Goal: Transaction & Acquisition: Book appointment/travel/reservation

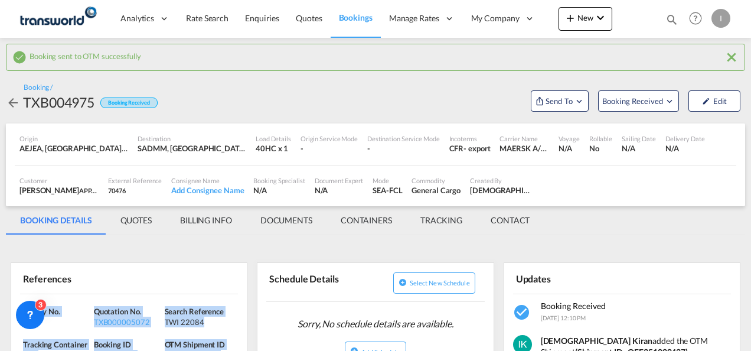
scroll to position [59, 0]
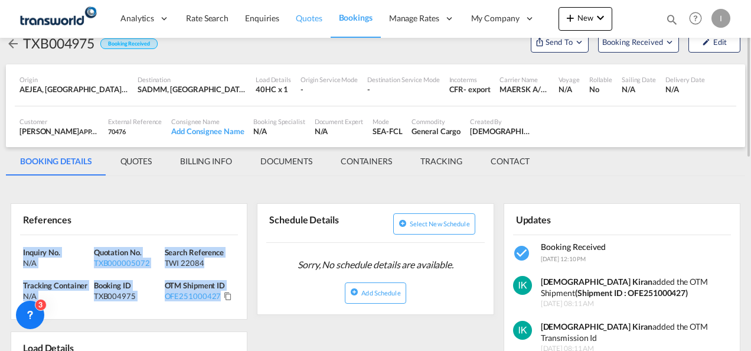
click at [296, 21] on span "Quotes" at bounding box center [309, 18] width 26 height 10
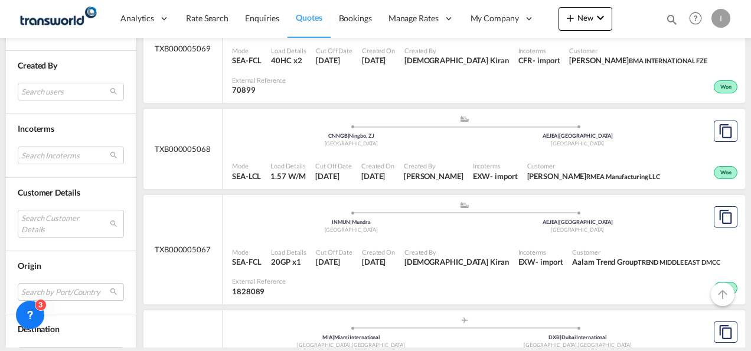
scroll to position [590, 0]
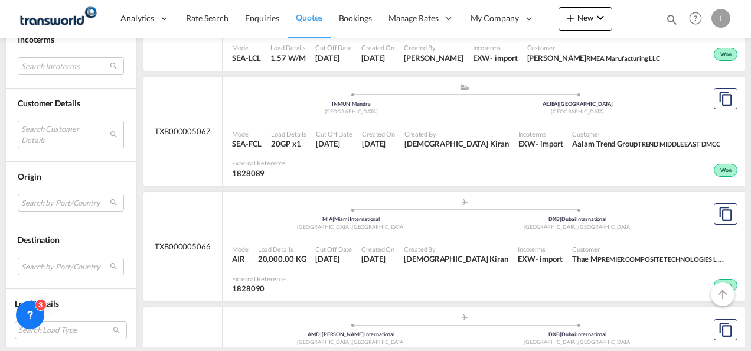
click at [45, 125] on md-select "Search Customer Details user name user thae M [PERSON_NAME][EMAIL_ADDRESS][DOMA…" at bounding box center [71, 133] width 106 height 27
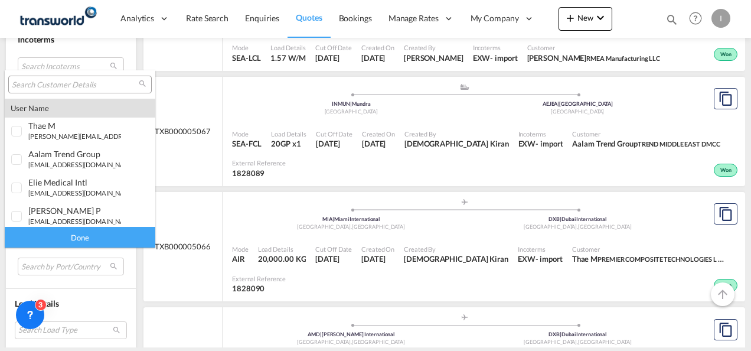
click at [45, 87] on input "search" at bounding box center [75, 85] width 127 height 11
type input "H"
type input "A"
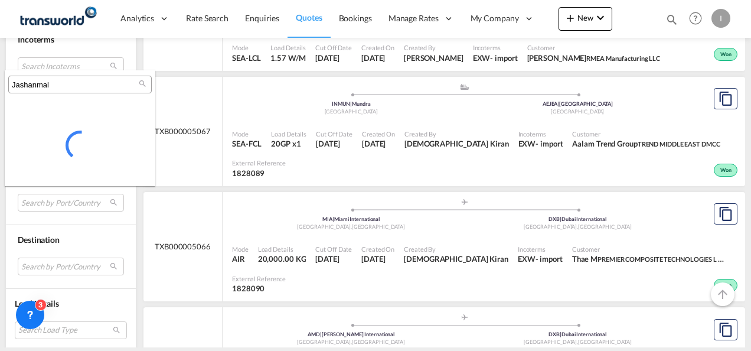
type input "Jashanmal"
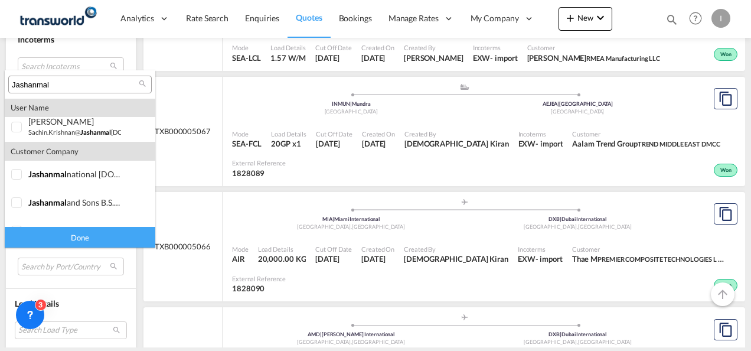
scroll to position [0, 0]
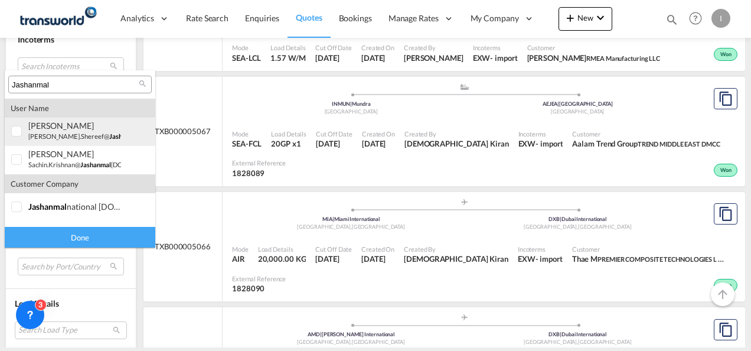
click at [50, 128] on div "[PERSON_NAME]" at bounding box center [74, 125] width 93 height 10
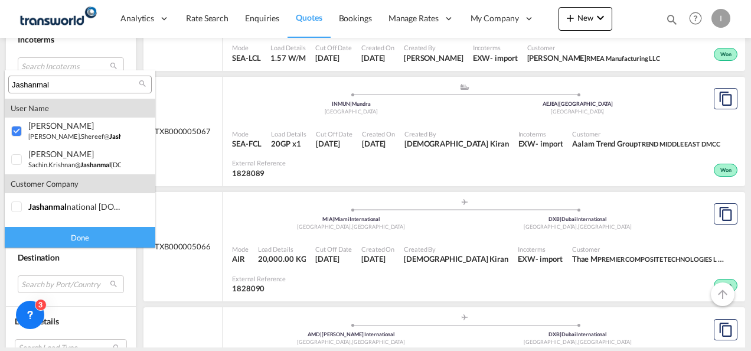
click at [44, 231] on div "Done" at bounding box center [80, 237] width 151 height 21
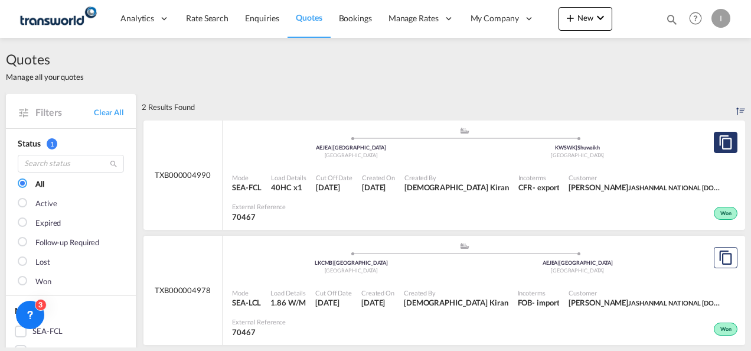
click at [719, 148] on md-icon "assets/icons/custom/copyQuote.svg" at bounding box center [726, 142] width 14 height 14
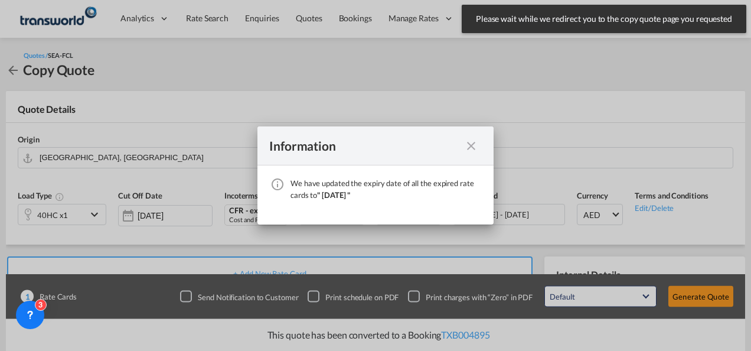
click at [473, 145] on md-icon "icon-close fg-AAA8AD cursor" at bounding box center [471, 146] width 14 height 14
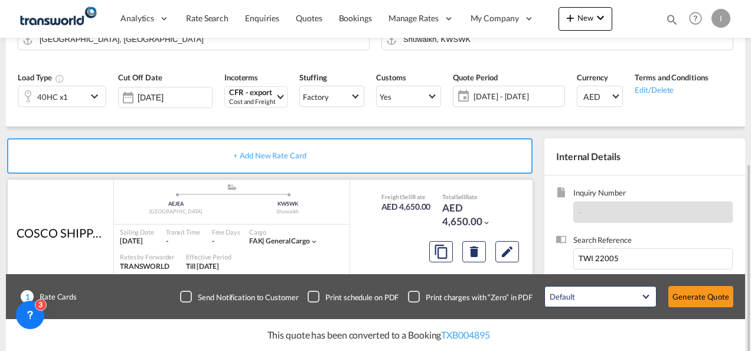
scroll to position [177, 0]
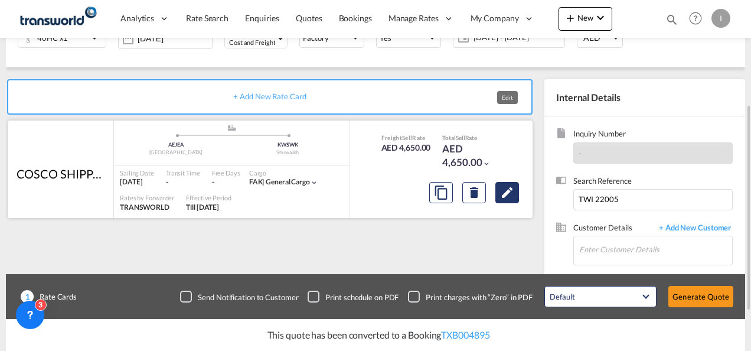
click at [502, 188] on md-icon "Edit" at bounding box center [507, 192] width 14 height 14
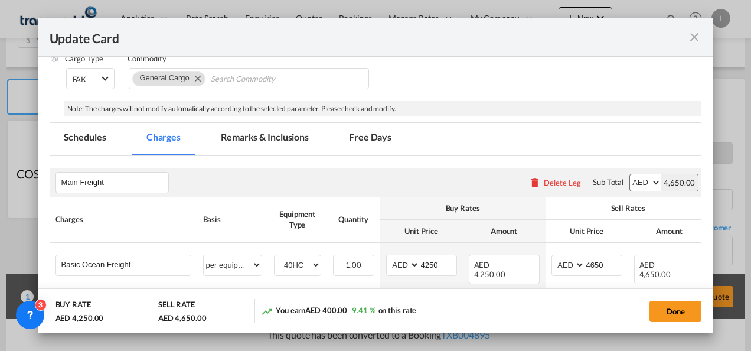
scroll to position [295, 0]
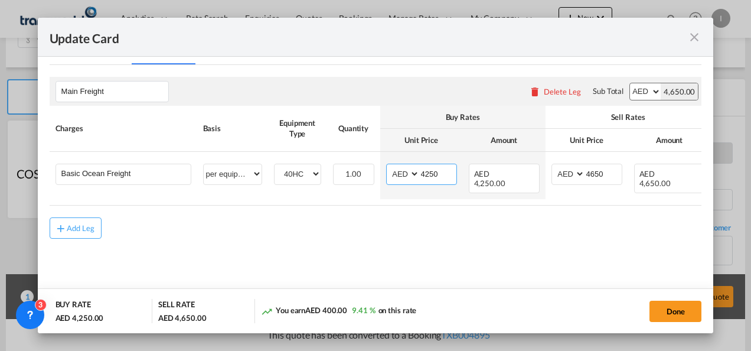
drag, startPoint x: 429, startPoint y: 171, endPoint x: 507, endPoint y: 211, distance: 87.9
click at [431, 171] on input "4250" at bounding box center [438, 173] width 37 height 18
type input "4350"
click at [504, 235] on md-content "Main Freight Please enter leg name Leg Name Already Exists Delete Leg Sub Total…" at bounding box center [376, 174] width 652 height 219
click at [680, 317] on button "Done" at bounding box center [675, 311] width 52 height 21
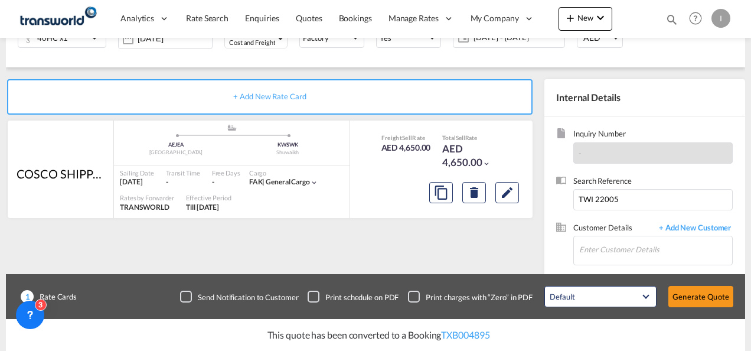
click at [716, 305] on div "Update Card Port of [GEOGRAPHIC_DATA] [GEOGRAPHIC_DATA] T/S Liner/Carrier COSCO…" at bounding box center [375, 175] width 751 height 351
click at [716, 304] on button "Generate Quote" at bounding box center [700, 296] width 65 height 21
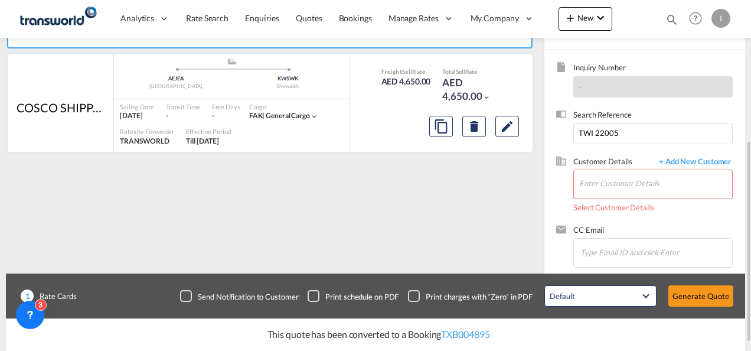
click at [604, 165] on span "Customer Details" at bounding box center [613, 163] width 80 height 14
click at [600, 178] on input "Enter Customer Details" at bounding box center [655, 183] width 153 height 27
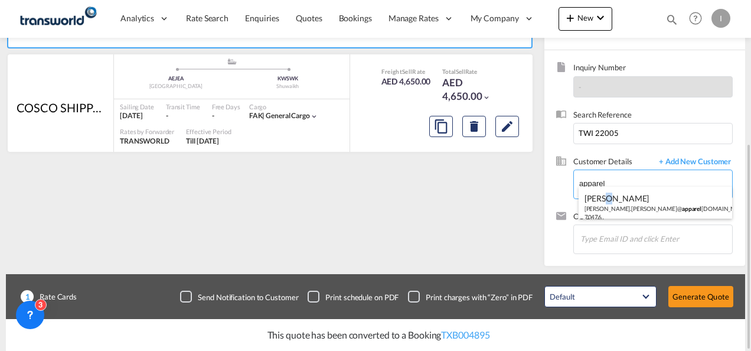
click at [610, 202] on div "[PERSON_NAME] [PERSON_NAME].[PERSON_NAME]@ apparel [DOMAIN_NAME] | APPAREL FZCO…" at bounding box center [656, 207] width 154 height 40
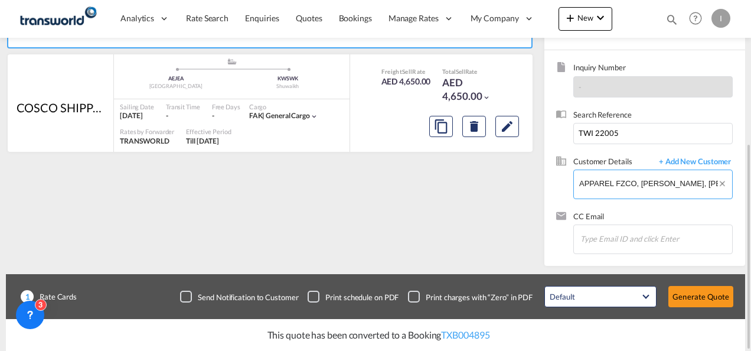
click at [613, 183] on input "APPAREL FZCO, [PERSON_NAME], [PERSON_NAME][EMAIL_ADDRESS][PERSON_NAME][DOMAIN_N…" at bounding box center [655, 183] width 153 height 27
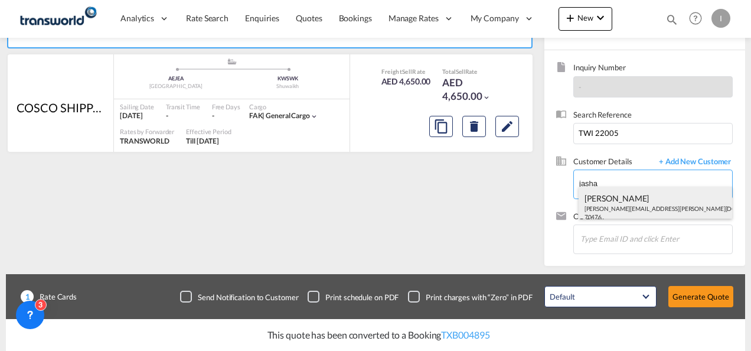
click at [610, 208] on div "[PERSON_NAME] Jameel [EMAIL_ADDRESS][PERSON_NAME][DOMAIN_NAME] | APPAREL FZCO |…" at bounding box center [656, 207] width 154 height 40
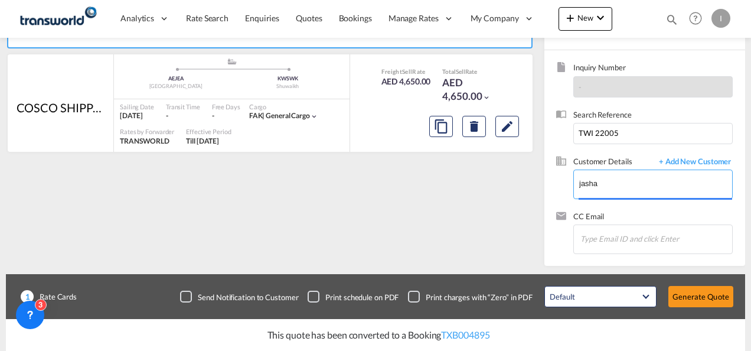
type input "APPAREL FZCO, [PERSON_NAME], [PERSON_NAME][EMAIL_ADDRESS][PERSON_NAME][DOMAIN_N…"
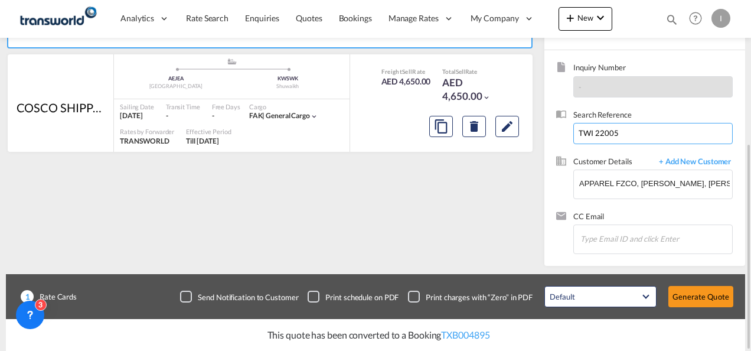
click at [629, 132] on input "TWI 22005" at bounding box center [652, 133] width 159 height 21
type input "TWI 22081"
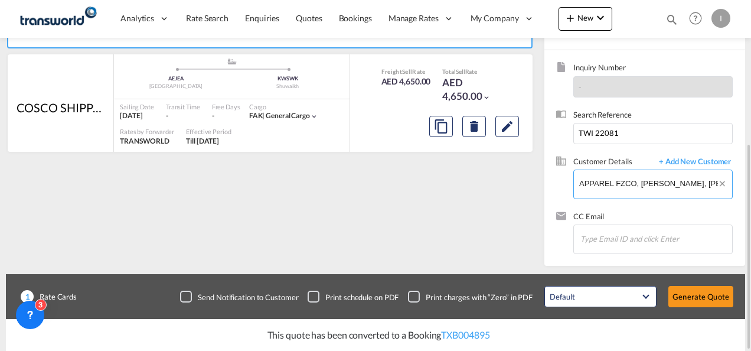
click at [644, 183] on input "APPAREL FZCO, [PERSON_NAME], [PERSON_NAME][EMAIL_ADDRESS][PERSON_NAME][DOMAIN_N…" at bounding box center [655, 183] width 153 height 27
click at [721, 182] on md-icon "Clear Input" at bounding box center [724, 185] width 14 height 13
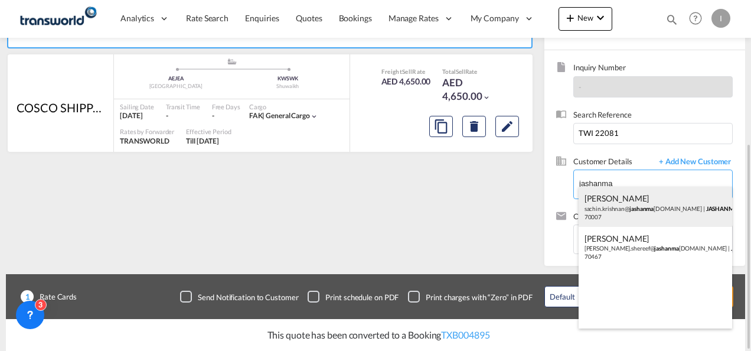
click at [616, 211] on div "[PERSON_NAME] sachin.[PERSON_NAME]@ jashanma [DOMAIN_NAME] | JASHANMA L | 70007" at bounding box center [656, 207] width 154 height 40
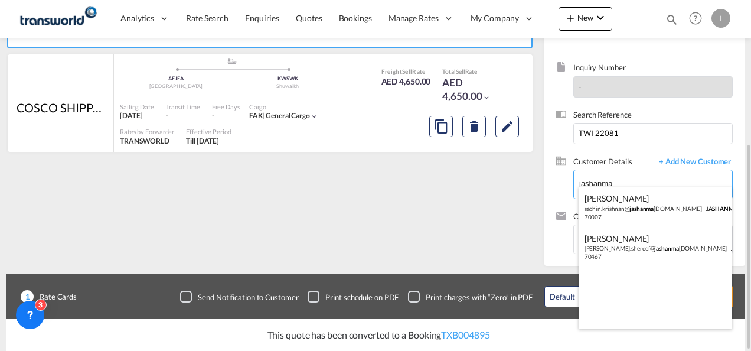
type input "[PERSON_NAME], [PERSON_NAME], [EMAIL_ADDRESS][DOMAIN_NAME]"
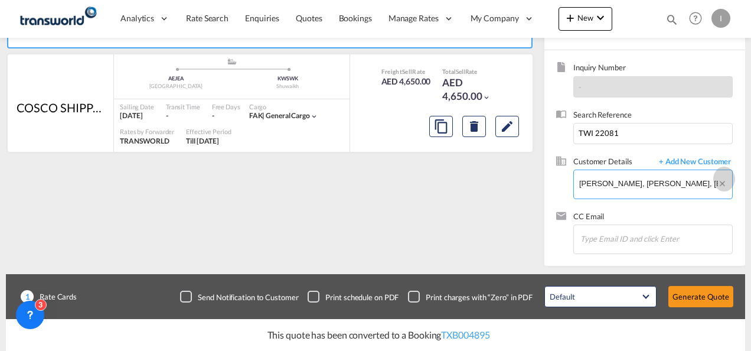
click at [724, 184] on md-icon "Clear Input" at bounding box center [724, 185] width 14 height 13
click at [634, 187] on input "Enter Customer Details" at bounding box center [655, 183] width 153 height 27
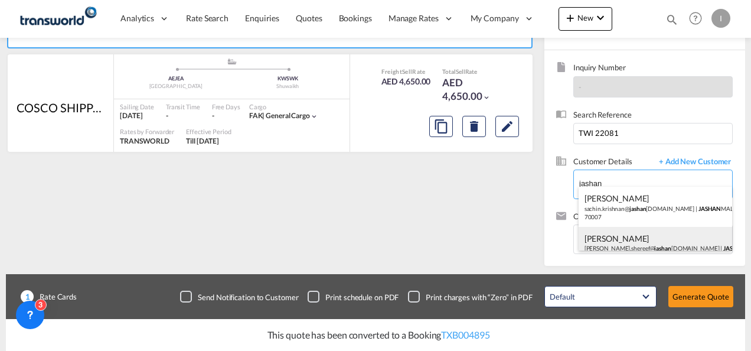
click at [625, 239] on div "[PERSON_NAME] [PERSON_NAME].shereef@ jashan [DOMAIN_NAME] | [PERSON_NAME] NATIO…" at bounding box center [656, 247] width 154 height 40
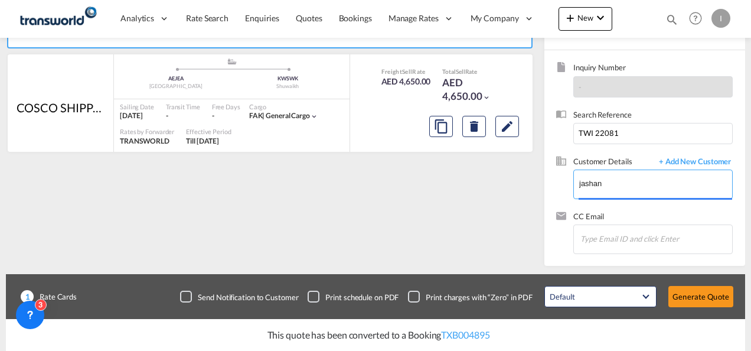
type input "JASHANMAL NATIONAL [DOMAIN_NAME], [PERSON_NAME], [PERSON_NAME][EMAIL_ADDRESS][D…"
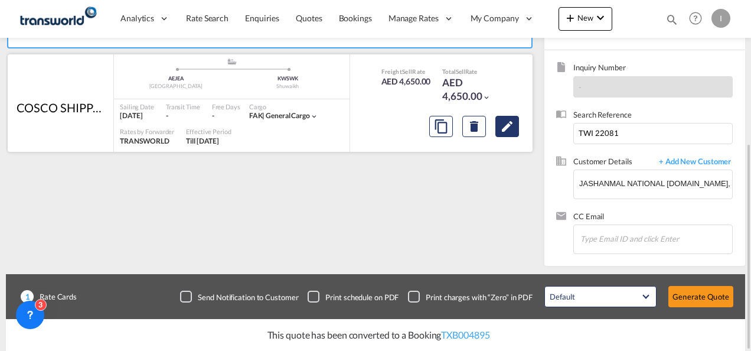
click at [497, 128] on button "Edit" at bounding box center [507, 126] width 24 height 21
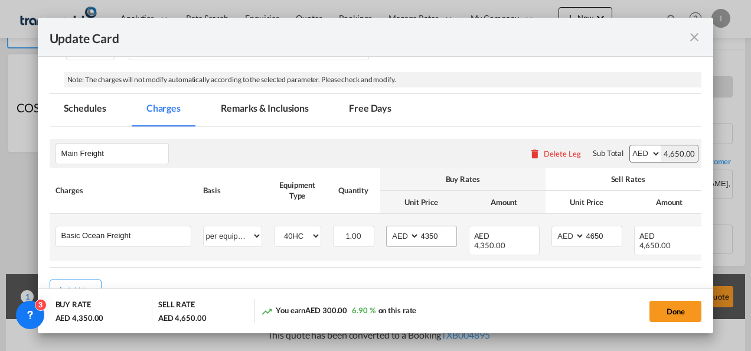
scroll to position [236, 0]
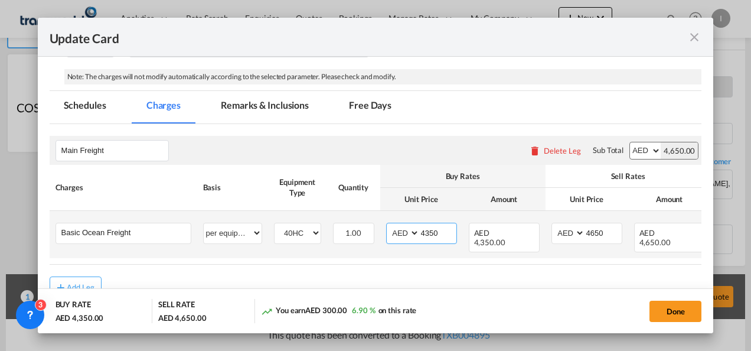
click at [429, 232] on input "4350" at bounding box center [438, 232] width 37 height 18
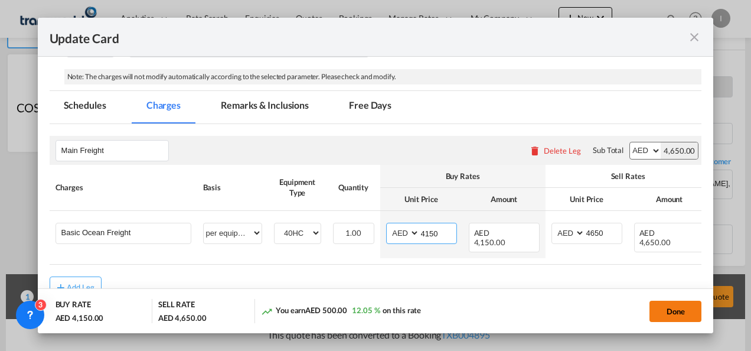
type input "4150"
click at [672, 316] on button "Done" at bounding box center [675, 311] width 52 height 21
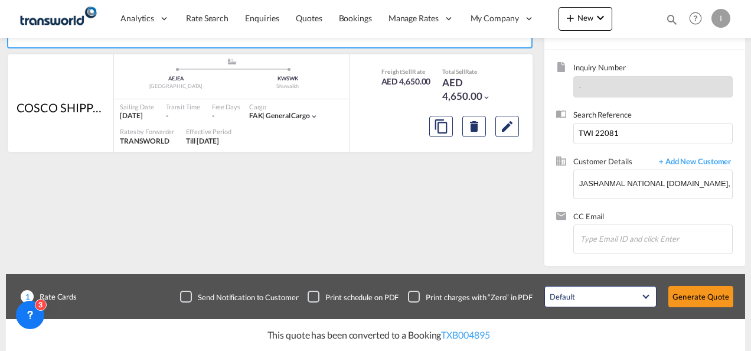
click at [706, 301] on div "Update Card Port of [GEOGRAPHIC_DATA] [GEOGRAPHIC_DATA] T/S Liner/Carrier COSCO…" at bounding box center [375, 175] width 751 height 351
click at [704, 298] on button "Generate Quote" at bounding box center [700, 296] width 65 height 21
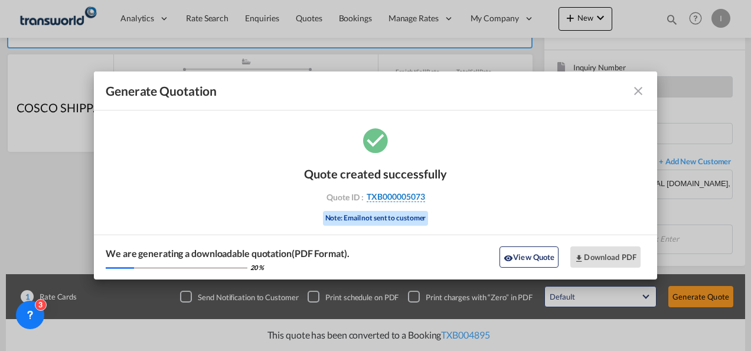
click at [410, 201] on span "TXB000005073" at bounding box center [396, 196] width 58 height 11
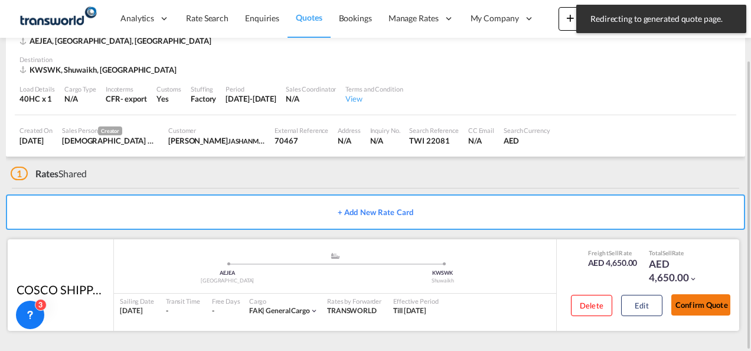
click at [679, 303] on button "Confirm Quote" at bounding box center [700, 304] width 59 height 21
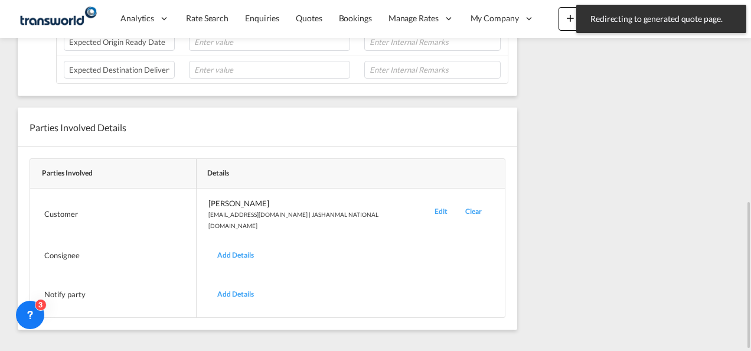
scroll to position [184, 0]
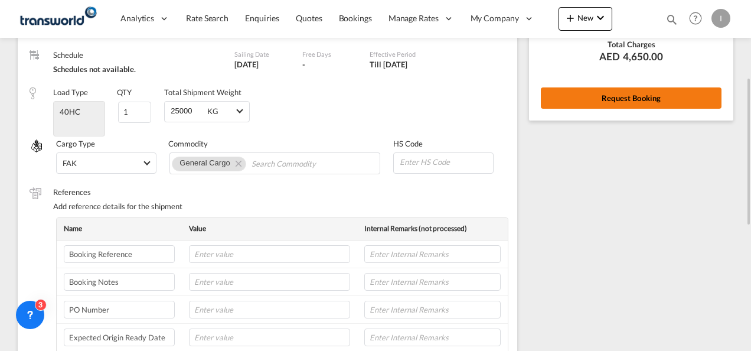
click at [599, 105] on button "Request Booking" at bounding box center [631, 97] width 181 height 21
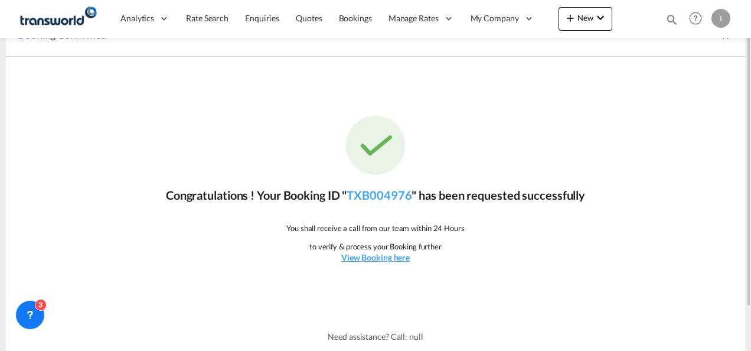
scroll to position [0, 0]
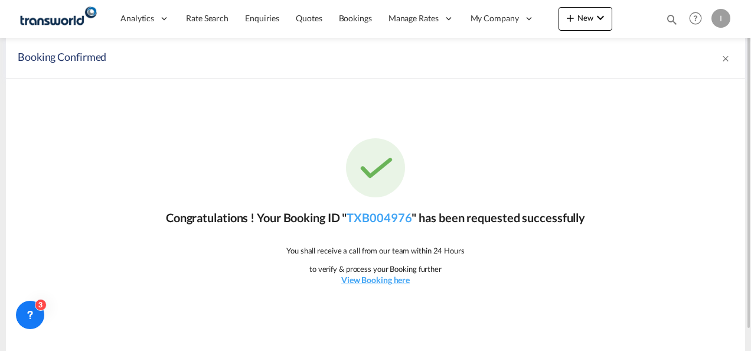
click at [381, 227] on div "Congratulations ! Your Booking ID " TXB004976 " has been requested successfully…" at bounding box center [375, 212] width 739 height 266
click at [378, 221] on link "TXB004976" at bounding box center [379, 217] width 65 height 14
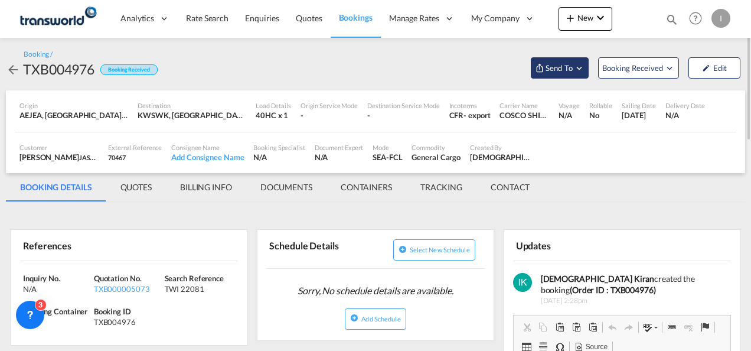
click at [547, 75] on button "Send To" at bounding box center [560, 67] width 58 height 21
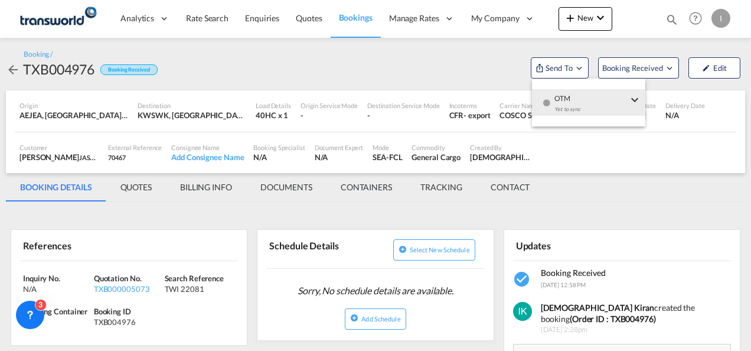
click at [543, 99] on md-icon "icon-checkbox-blank-circle" at bounding box center [547, 103] width 8 height 8
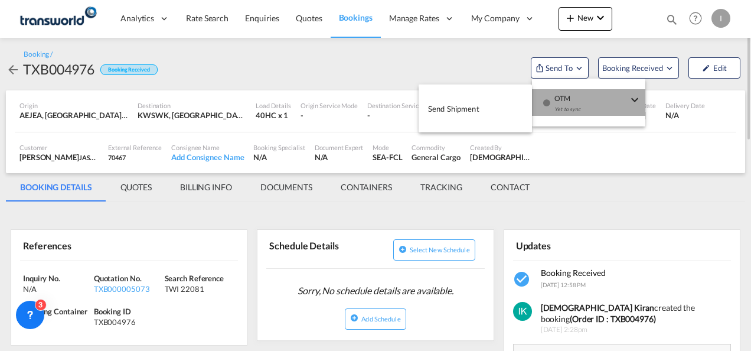
click at [484, 99] on button "Send Shipment" at bounding box center [475, 108] width 113 height 27
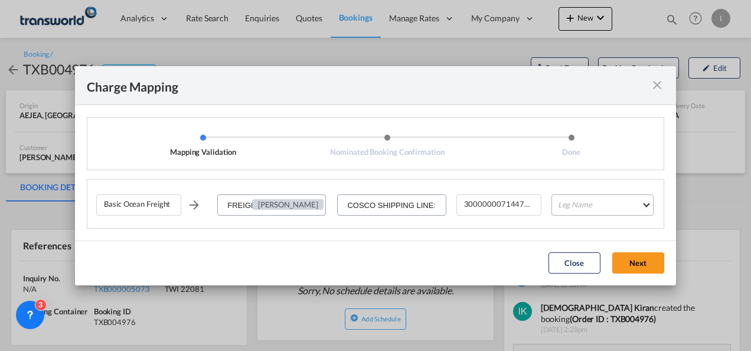
click at [579, 198] on md-select "Leg Name HANDLING ORIGIN VESSEL HANDLING DESTINATION OTHERS TL PICK UP CUSTOMS …" at bounding box center [602, 204] width 102 height 21
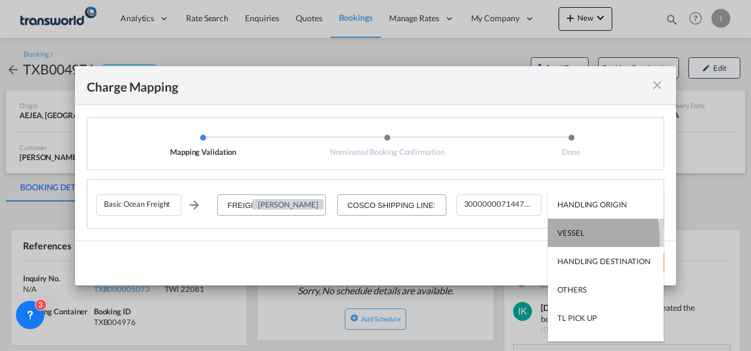
click at [567, 238] on md-option "VESSEL" at bounding box center [606, 232] width 116 height 28
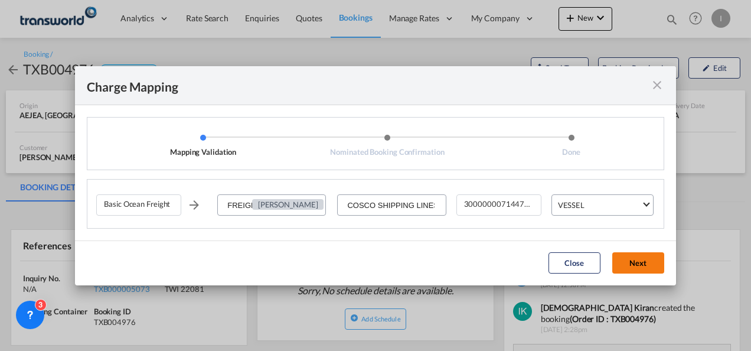
click at [634, 256] on button "Next" at bounding box center [638, 262] width 52 height 21
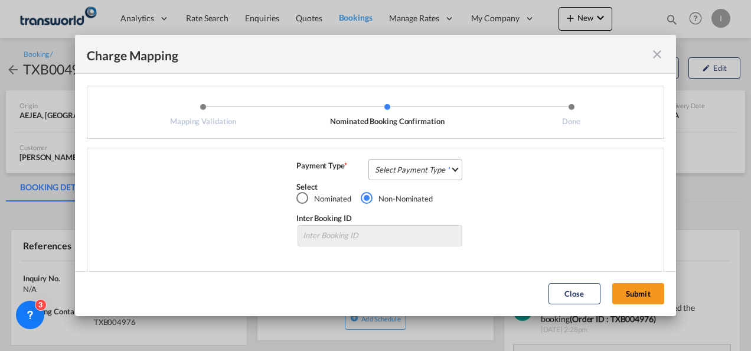
click at [422, 169] on md-select "Select Payment Type COLLECT PREPAID" at bounding box center [415, 169] width 94 height 21
click at [0, 0] on md-option "COLLECT" at bounding box center [0, 0] width 0 height 0
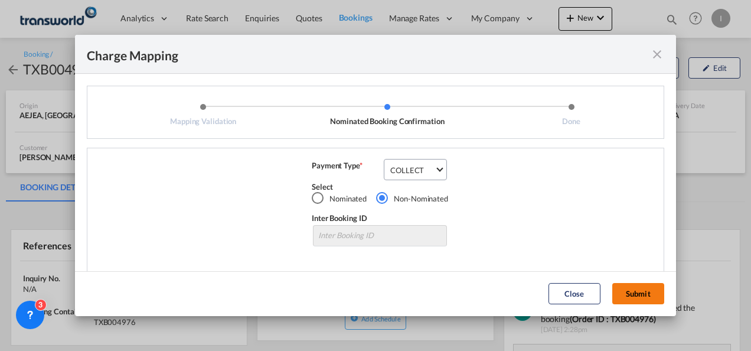
click at [639, 294] on button "Submit" at bounding box center [638, 293] width 52 height 21
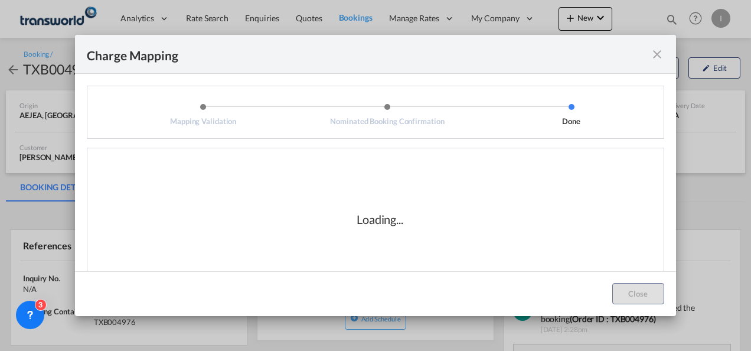
click at [414, 218] on div "Loading..." at bounding box center [380, 219] width 118 height 17
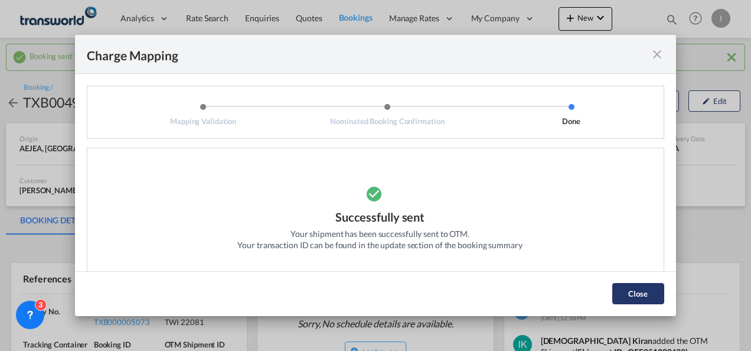
click at [658, 290] on button "Close" at bounding box center [638, 293] width 52 height 21
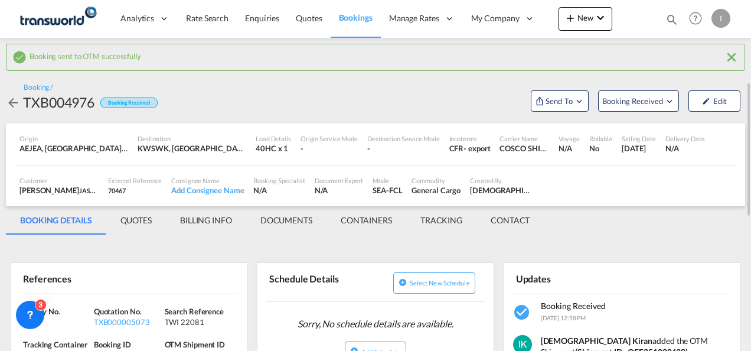
scroll to position [118, 0]
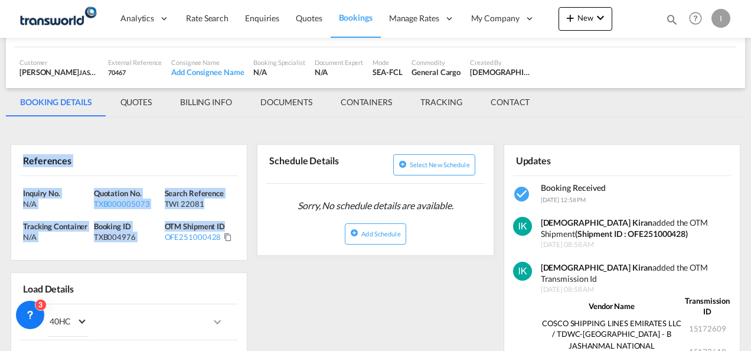
drag, startPoint x: 243, startPoint y: 229, endPoint x: -2, endPoint y: 171, distance: 251.8
click at [0, 171] on html "Analytics Reports Dashboard Rate Search Enquiries Quotes" at bounding box center [375, 175] width 751 height 351
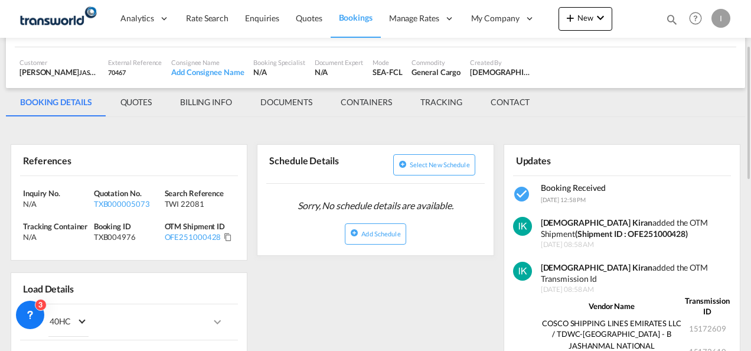
click at [233, 235] on div "OFE251000428" at bounding box center [200, 236] width 71 height 11
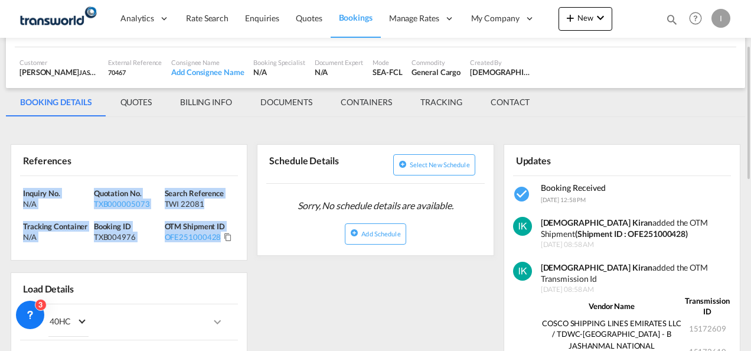
drag, startPoint x: 240, startPoint y: 244, endPoint x: 15, endPoint y: 193, distance: 230.6
click at [15, 193] on div "Inquiry No. N/A Quotation No. TXB000005073 Search Reference TWI 22081 Tracking …" at bounding box center [129, 218] width 236 height 84
copy div "Inquiry No. N/A Quotation No. TXB000005073 Search Reference TWI 22081 Tracking …"
click at [307, 17] on span "Quotes" at bounding box center [309, 18] width 26 height 10
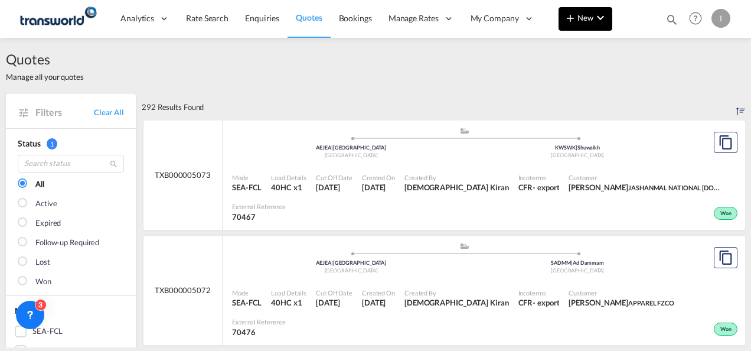
click at [589, 26] on button "New" at bounding box center [586, 19] width 54 height 24
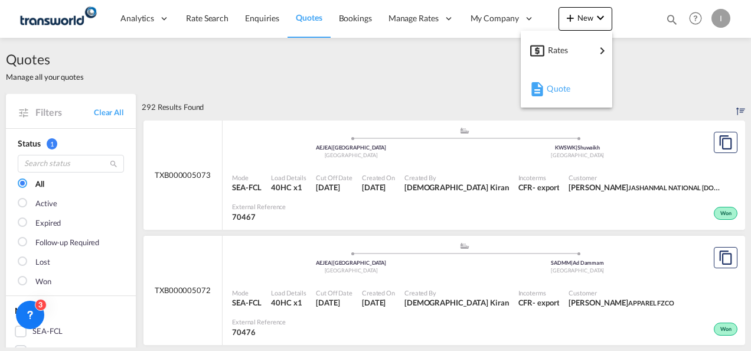
click at [548, 93] on span "Quote" at bounding box center [553, 89] width 13 height 24
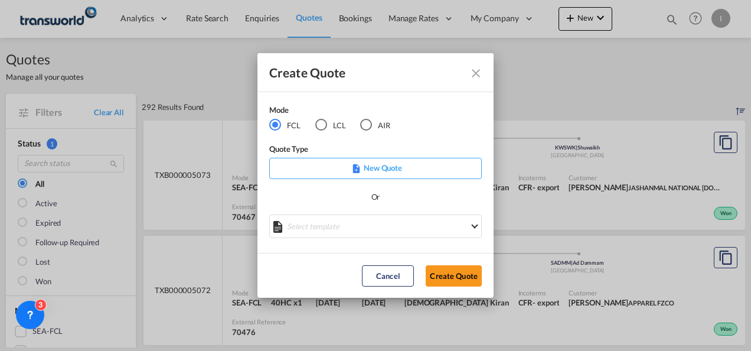
click at [329, 126] on md-radio-button "LCL" at bounding box center [330, 125] width 31 height 13
click at [451, 283] on button "Create Quote" at bounding box center [454, 275] width 56 height 21
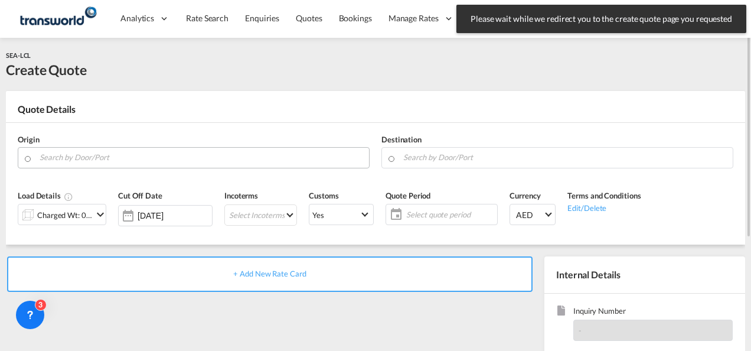
click at [107, 151] on input "Search by Door/Port" at bounding box center [202, 157] width 324 height 21
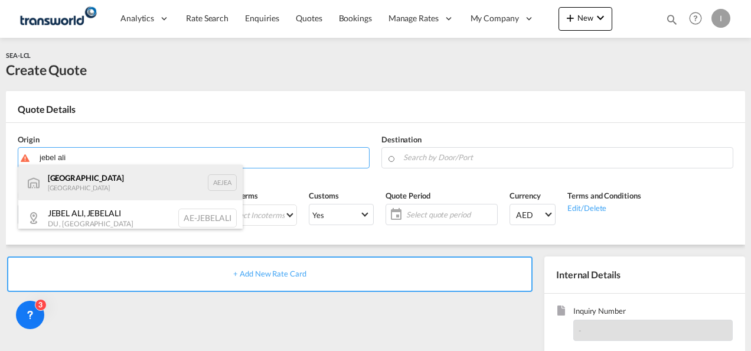
drag, startPoint x: 76, startPoint y: 175, endPoint x: 104, endPoint y: 174, distance: 27.8
click at [78, 175] on div "[GEOGRAPHIC_DATA] AEJEA" at bounding box center [130, 182] width 224 height 35
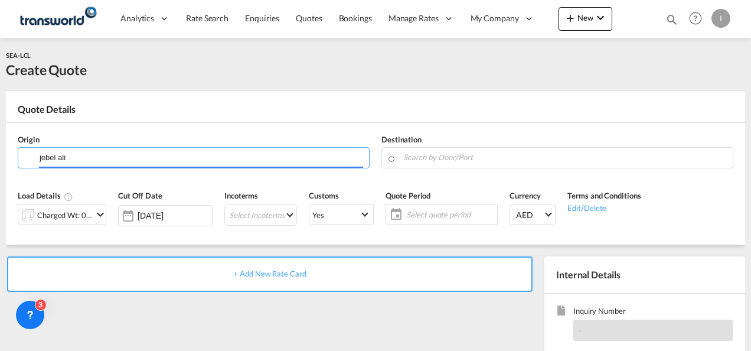
type input "[GEOGRAPHIC_DATA], [GEOGRAPHIC_DATA]"
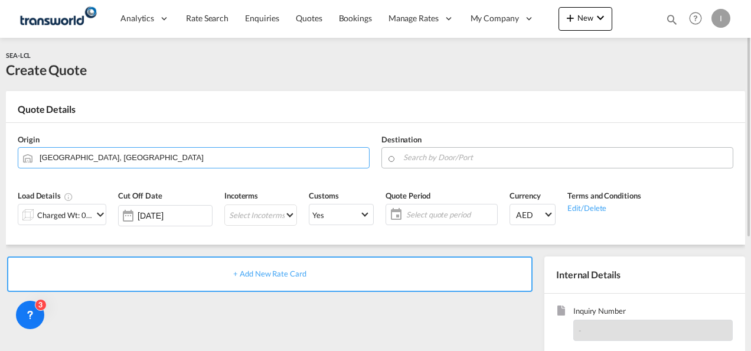
click at [437, 156] on input "Search by Door/Port" at bounding box center [565, 157] width 324 height 21
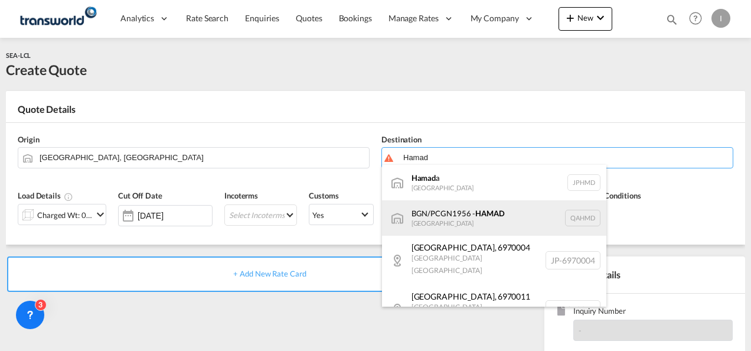
click at [442, 221] on div "BGN/PCGN1956 - HAMAD [GEOGRAPHIC_DATA] QAHMD" at bounding box center [494, 217] width 224 height 35
type input "BGN/PCGN1956 - HAMAD, QAHMD"
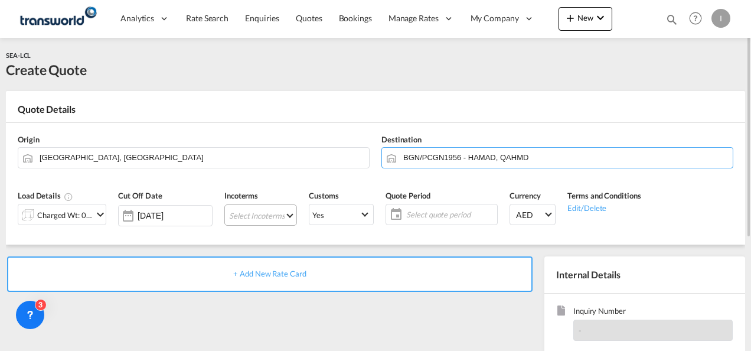
click at [255, 215] on md-select "Select Incoterms DAP - export Delivered at Place CIF - import Cost,Insurance an…" at bounding box center [260, 214] width 73 height 21
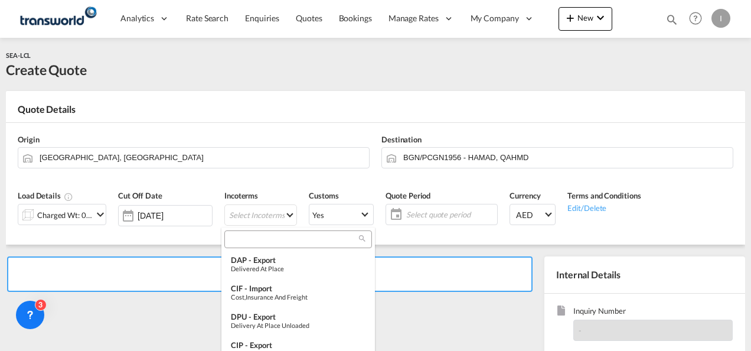
click at [260, 242] on input "search" at bounding box center [293, 239] width 131 height 11
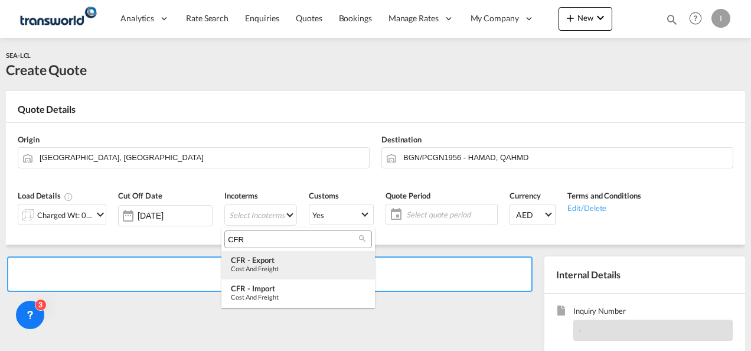
type input "CFR"
click at [264, 266] on div "Cost and Freight" at bounding box center [298, 268] width 135 height 8
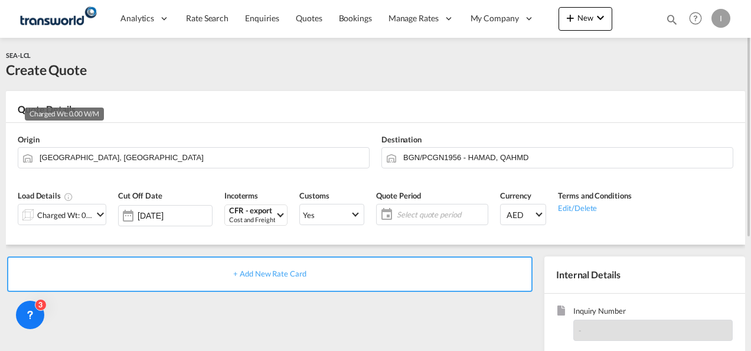
click at [57, 215] on div "Charged Wt: 0.00 W/M" at bounding box center [64, 215] width 55 height 17
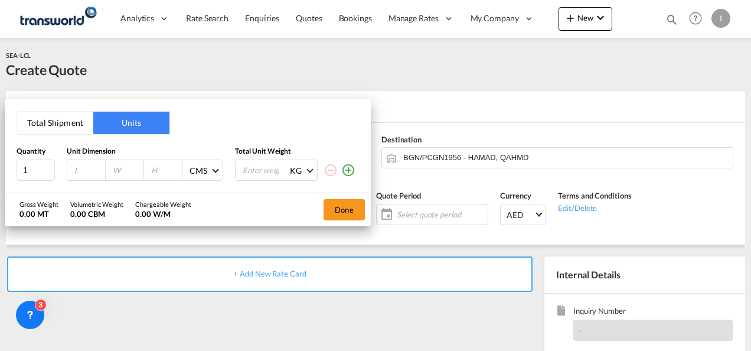
click at [60, 130] on button "Total Shipment" at bounding box center [55, 123] width 76 height 22
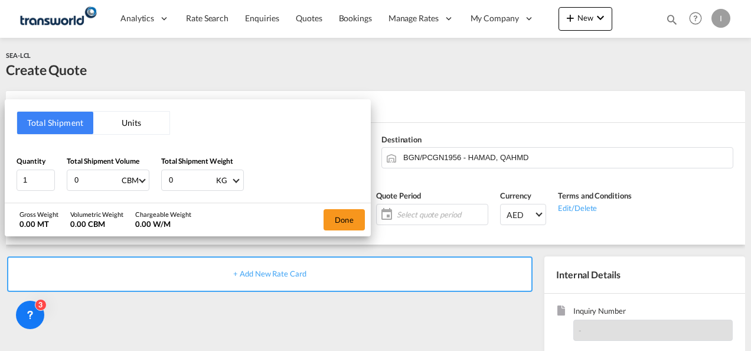
drag, startPoint x: 83, startPoint y: 178, endPoint x: 66, endPoint y: 181, distance: 16.7
click at [66, 181] on div "Quantity 1 Total Shipment Volume 0 CBM CBM CFT Total Shipment Weight 0 KG KG LB" at bounding box center [188, 172] width 342 height 35
type input "2"
drag, startPoint x: 182, startPoint y: 181, endPoint x: 145, endPoint y: 181, distance: 36.6
click at [145, 181] on div "Quantity 1 Total Shipment Volume 2 CBM CBM CFT Total Shipment Weight 0 KG KG LB" at bounding box center [188, 172] width 342 height 35
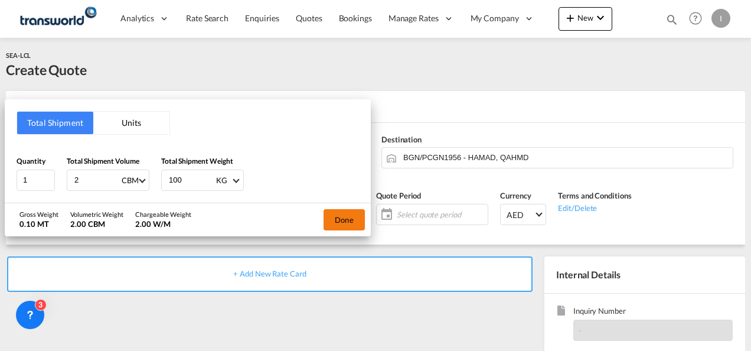
type input "100"
click at [337, 218] on button "Done" at bounding box center [344, 219] width 41 height 21
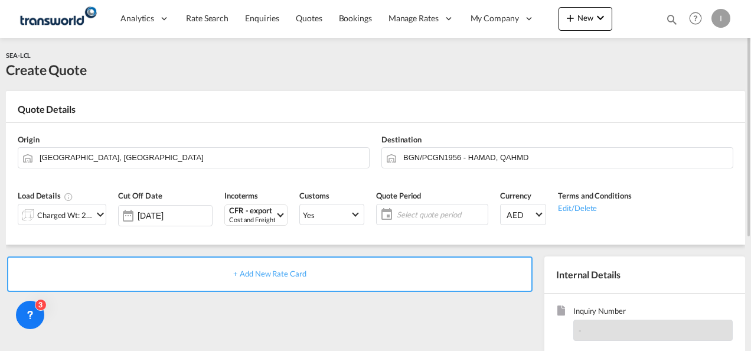
click at [406, 209] on span "Select quote period" at bounding box center [441, 214] width 88 height 11
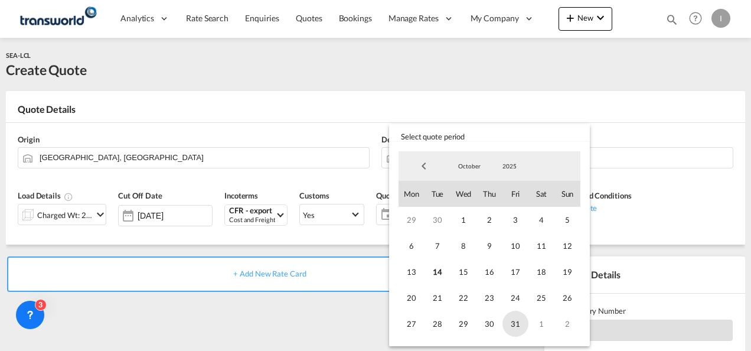
click at [512, 329] on span "31" at bounding box center [515, 324] width 26 height 26
click at [358, 313] on md-backdrop at bounding box center [375, 175] width 751 height 351
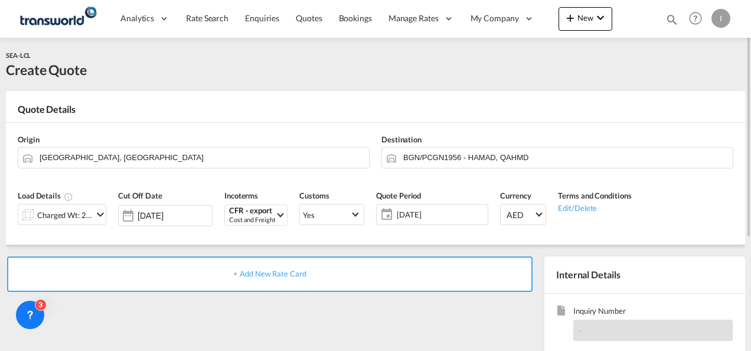
scroll to position [118, 0]
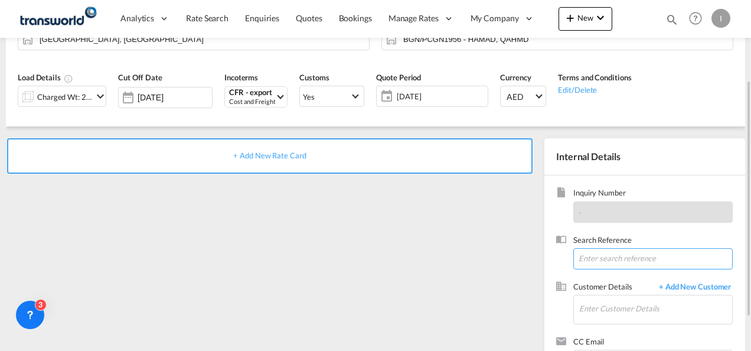
click at [602, 262] on input at bounding box center [652, 258] width 159 height 21
paste input "TWI 22019"
type input "TWI 22019"
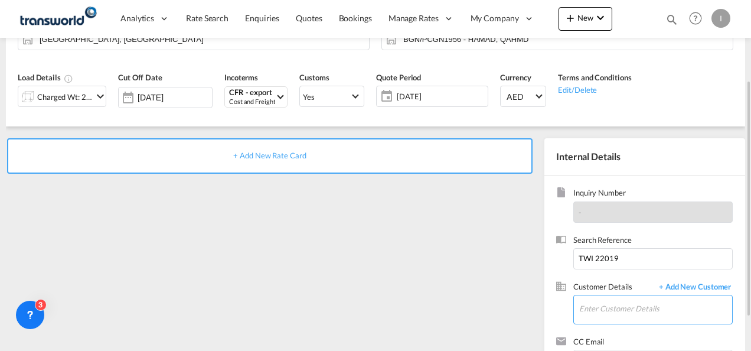
click at [587, 312] on input "Enter Customer Details" at bounding box center [655, 308] width 153 height 27
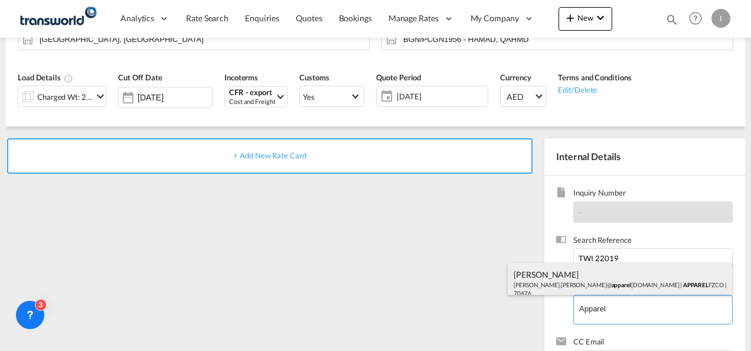
click at [589, 280] on div "[PERSON_NAME] [PERSON_NAME].[PERSON_NAME]@ apparel [DOMAIN_NAME] | APPAREL FZCO…" at bounding box center [620, 283] width 224 height 40
type input "APPAREL FZCO, [PERSON_NAME], [PERSON_NAME][EMAIL_ADDRESS][PERSON_NAME][DOMAIN_N…"
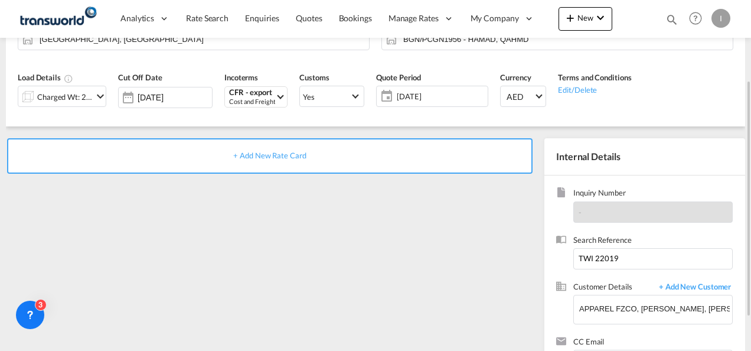
click at [254, 159] on span "+ Add New Rate Card" at bounding box center [269, 155] width 73 height 9
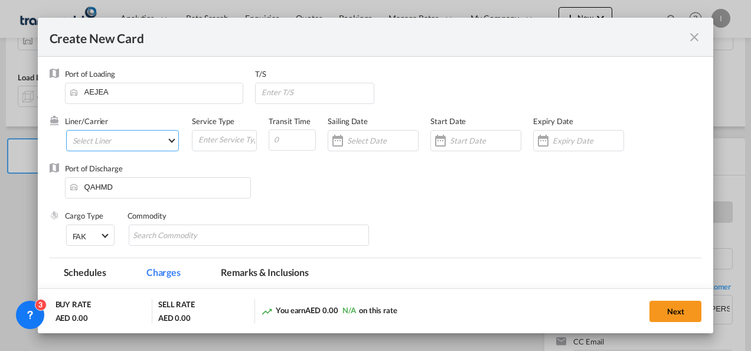
click at [115, 143] on md-select "Select Liner 2HM LOGISTICS D.O.O. / TDWC-CAPODISTRI 2HM LOGISTICS D.O.O. / TDWC…" at bounding box center [122, 140] width 113 height 21
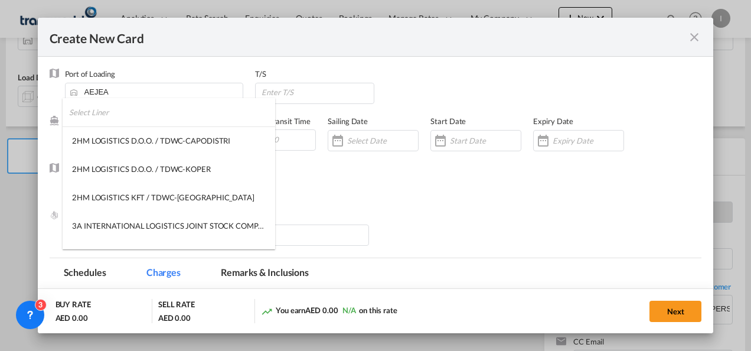
click at [104, 118] on input "search" at bounding box center [172, 112] width 206 height 28
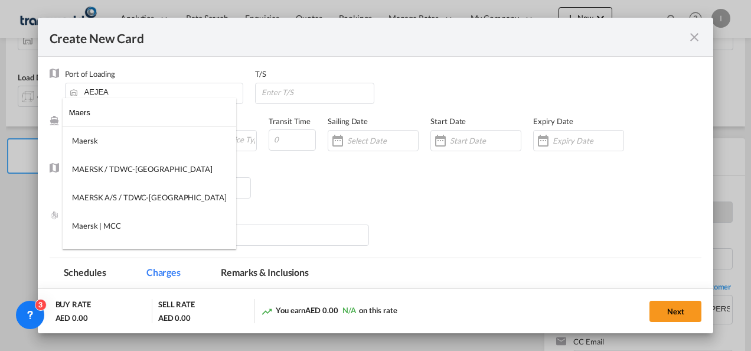
click at [104, 117] on input "Maers" at bounding box center [152, 112] width 167 height 28
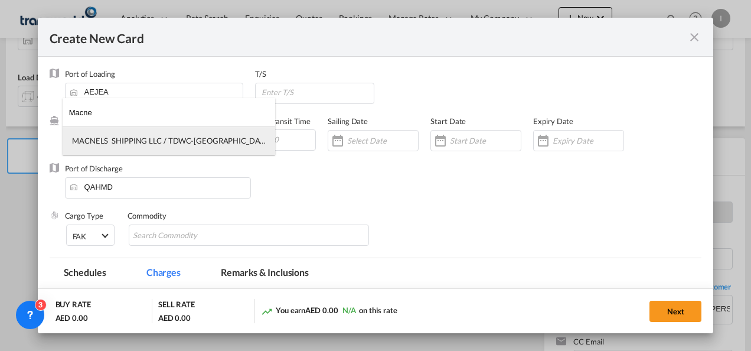
type input "Macne"
click at [118, 135] on md-option "MACNELS SHIPPING LLC / TDWC-[GEOGRAPHIC_DATA]" at bounding box center [169, 140] width 213 height 28
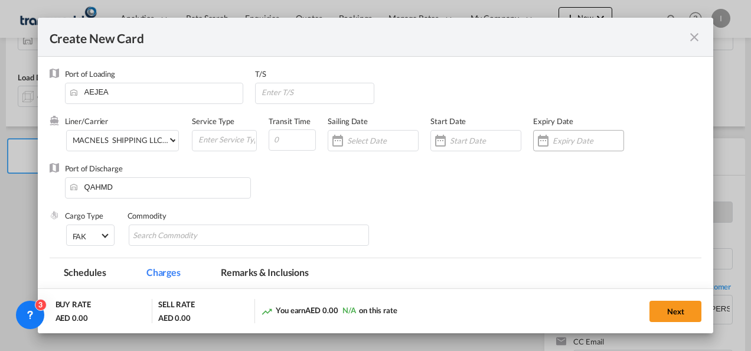
click at [579, 138] on input "Create New Card ..." at bounding box center [588, 140] width 71 height 9
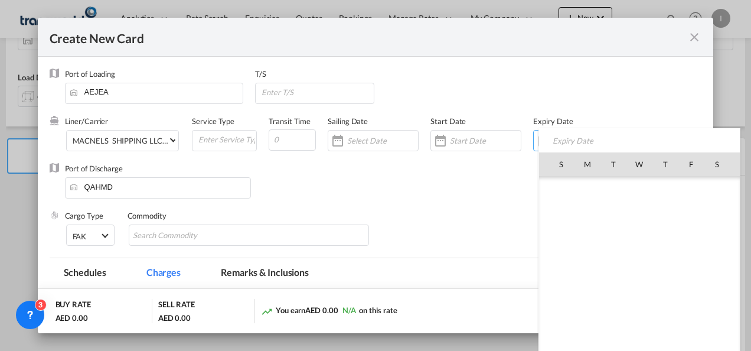
scroll to position [273638, 0]
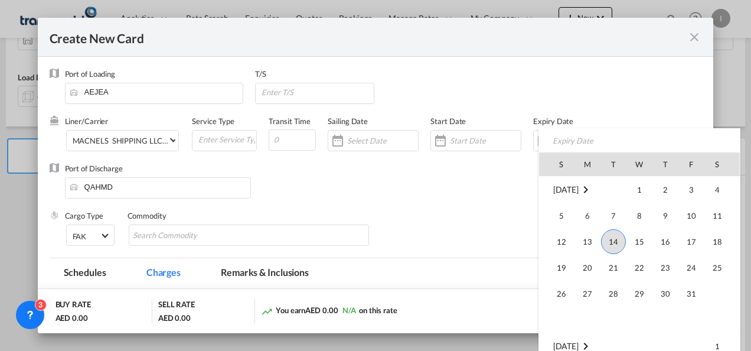
drag, startPoint x: 688, startPoint y: 285, endPoint x: 563, endPoint y: 260, distance: 128.2
click at [688, 285] on span "31" at bounding box center [692, 294] width 24 height 24
type input "[DATE]"
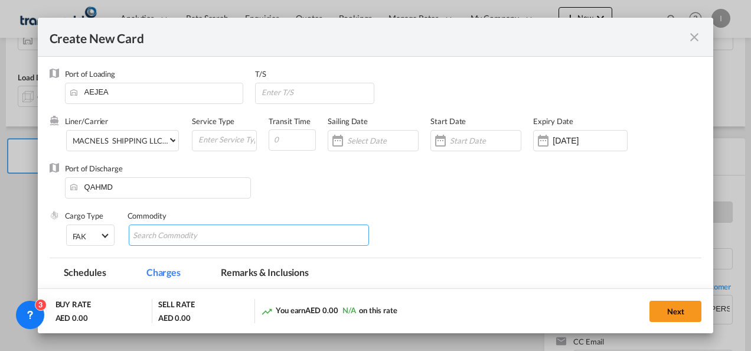
click at [214, 235] on input "Chips input." at bounding box center [187, 235] width 108 height 19
type input "General Cargo"
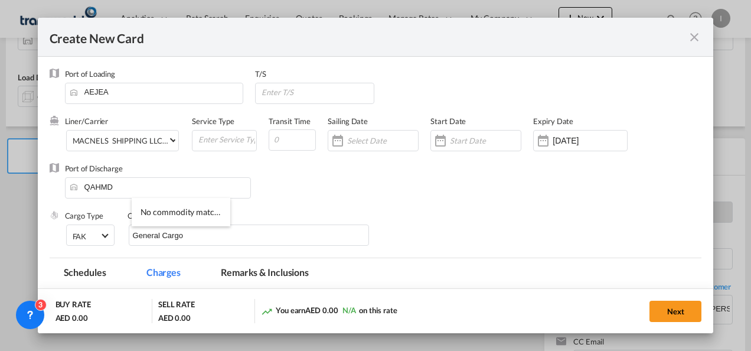
click at [318, 200] on div "Port of Discharge QAHMD" at bounding box center [376, 186] width 652 height 47
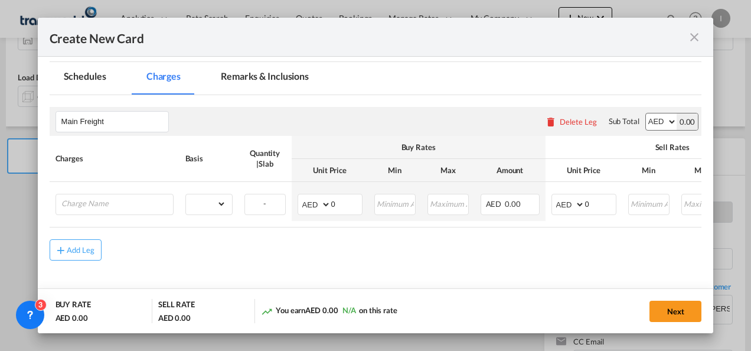
scroll to position [233, 0]
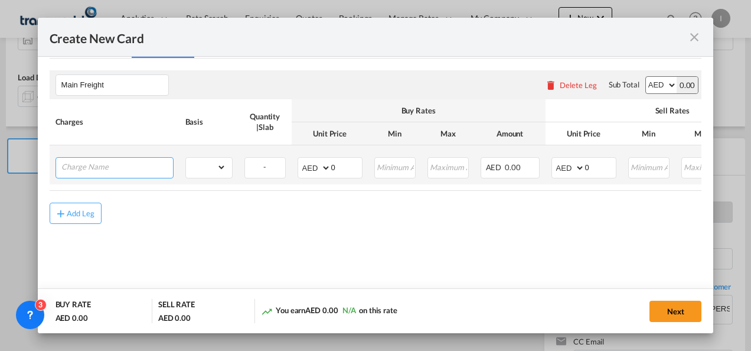
click at [105, 166] on input "Charge Name" at bounding box center [117, 167] width 112 height 18
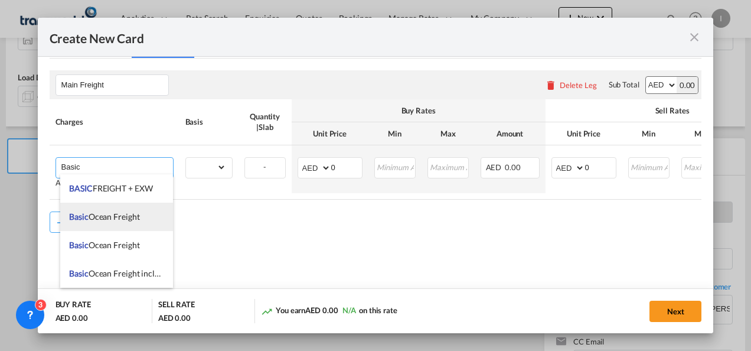
click at [105, 217] on span "Basic Ocean Freight" at bounding box center [104, 216] width 70 height 10
type input "Basic Ocean Freight"
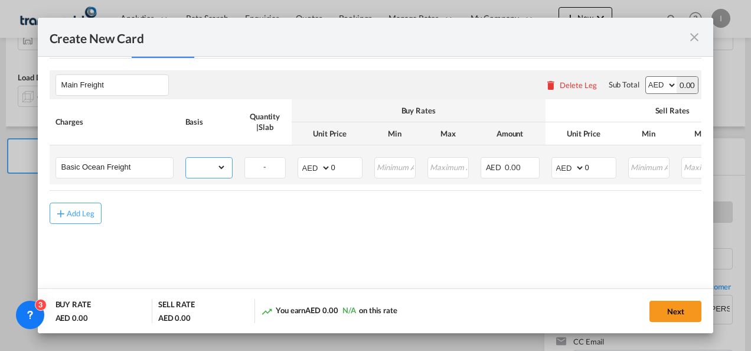
click at [218, 165] on select "gross_weight volumetric_weight per_shipment per_bl per_km per_hawb per_kg flat …" at bounding box center [206, 167] width 40 height 19
select select "per_shipment"
click at [186, 158] on select "gross_weight volumetric_weight per_shipment per_bl per_km per_hawb per_kg flat …" at bounding box center [206, 167] width 40 height 19
drag, startPoint x: 330, startPoint y: 162, endPoint x: 463, endPoint y: 146, distance: 133.8
click at [465, 146] on tr "Basic Ocean Freight Please Enter Already Exists gross_weight volumetric_weight …" at bounding box center [468, 164] width 837 height 39
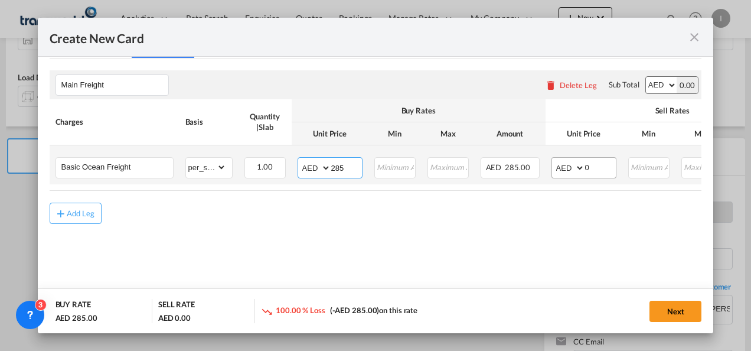
type input "285"
click at [586, 164] on input "0" at bounding box center [600, 167] width 31 height 18
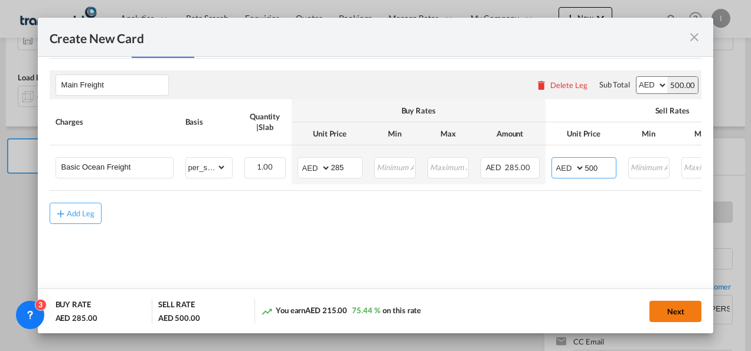
type input "500"
click at [663, 313] on button "Next" at bounding box center [675, 311] width 52 height 21
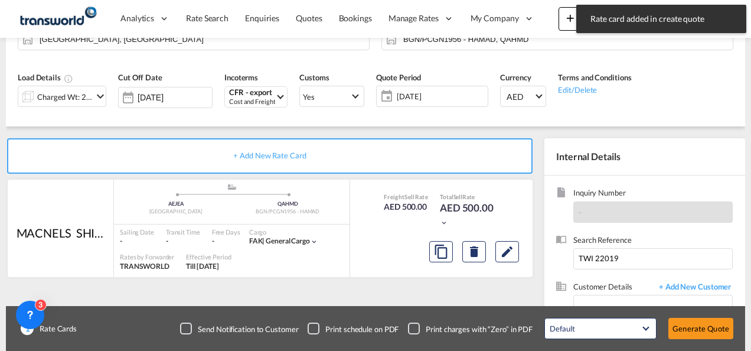
click at [695, 321] on button "Generate Quote" at bounding box center [700, 328] width 65 height 21
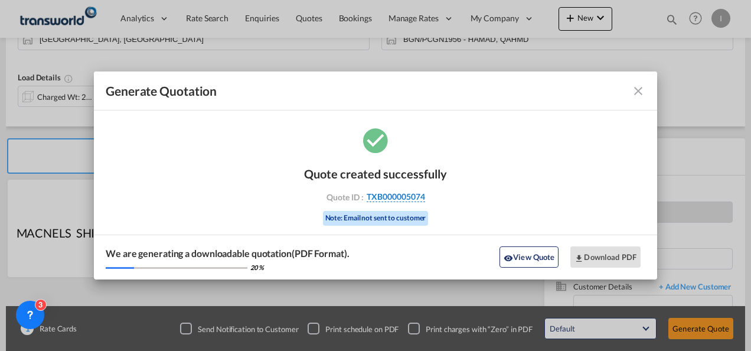
click at [401, 195] on span "TXB000005074" at bounding box center [396, 196] width 58 height 11
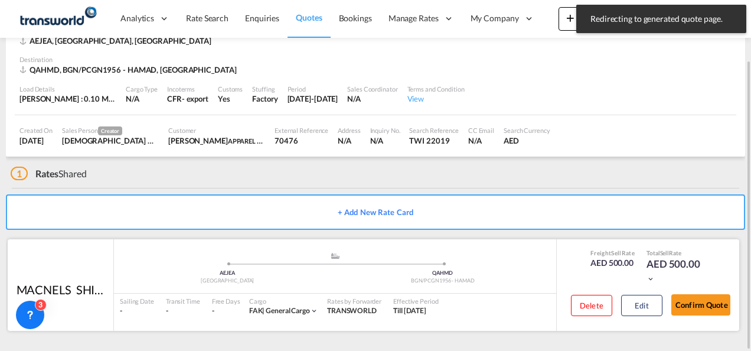
click at [710, 295] on button "Confirm Quote" at bounding box center [700, 304] width 59 height 21
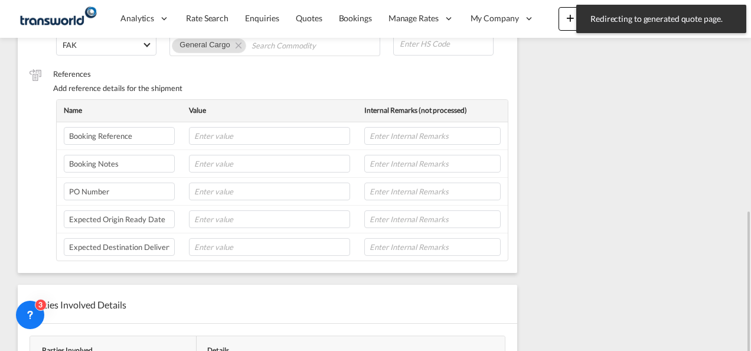
scroll to position [239, 0]
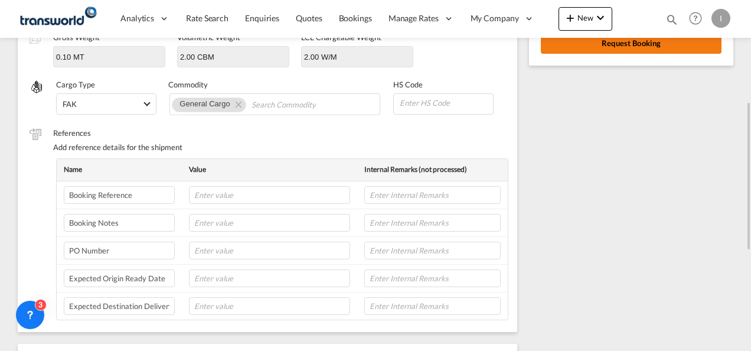
click at [600, 48] on button "Request Booking" at bounding box center [631, 42] width 181 height 21
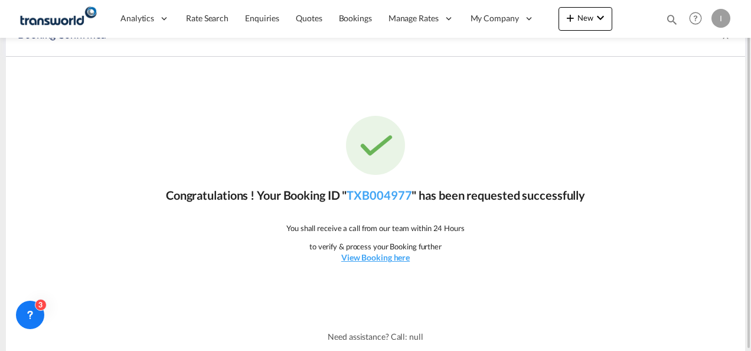
scroll to position [22, 0]
click at [368, 196] on link "TXB004977" at bounding box center [379, 195] width 65 height 14
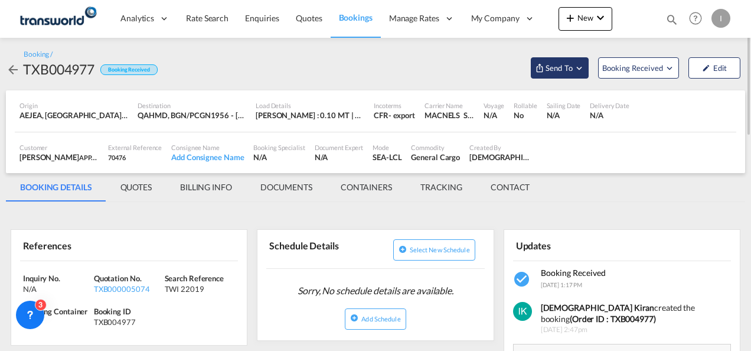
click at [556, 73] on span "Send To" at bounding box center [559, 68] width 30 height 12
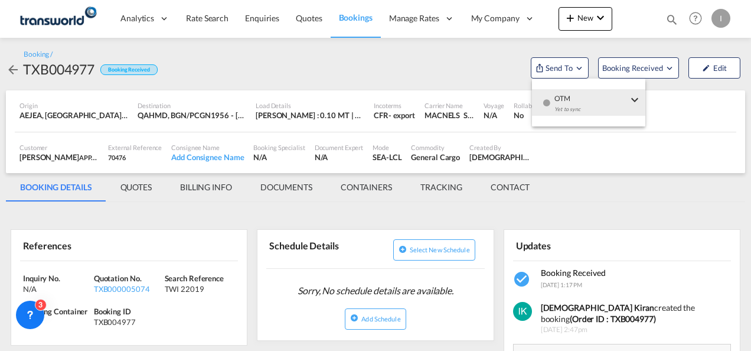
click at [560, 96] on span "OTM" at bounding box center [590, 94] width 73 height 11
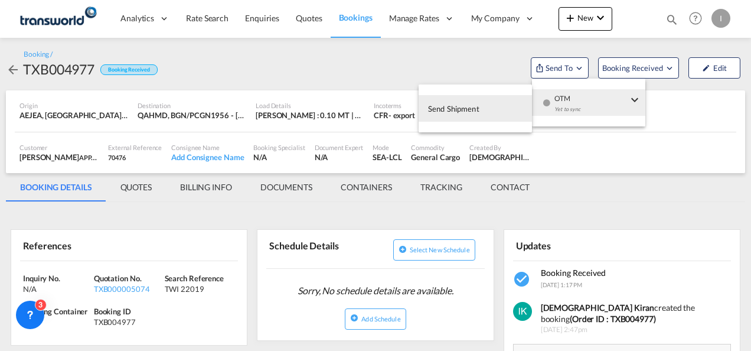
click at [469, 107] on span "Send Shipment" at bounding box center [453, 108] width 51 height 19
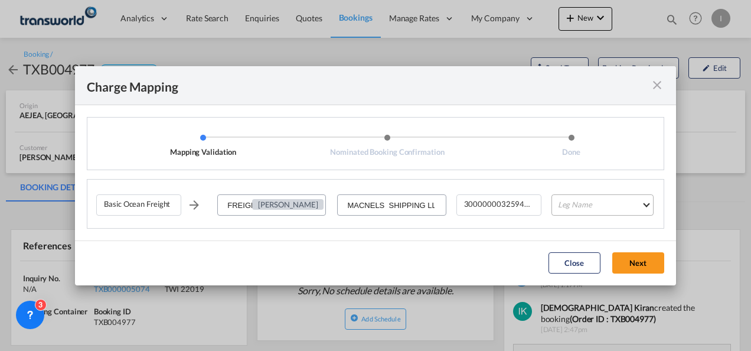
click at [583, 212] on md-select "Leg Name HANDLING ORIGIN VESSEL HANDLING DESTINATION OTHERS TL PICK UP CUSTOMS …" at bounding box center [602, 204] width 102 height 21
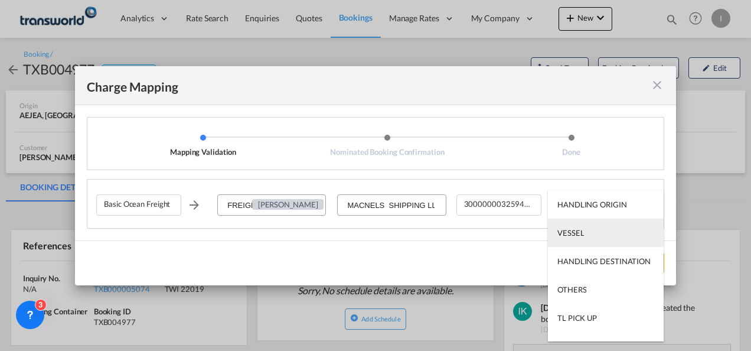
click at [569, 236] on div "VESSEL" at bounding box center [570, 232] width 27 height 11
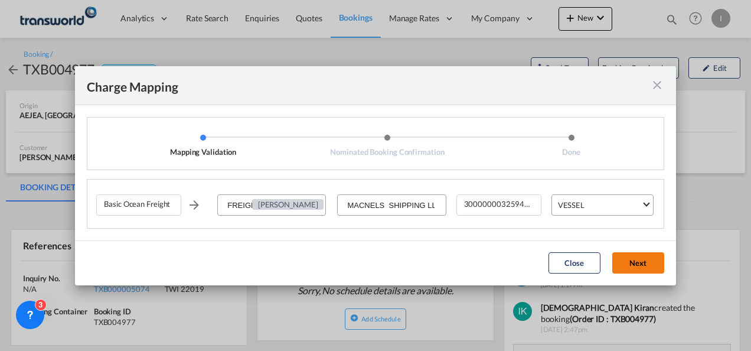
click at [641, 256] on button "Next" at bounding box center [638, 262] width 52 height 21
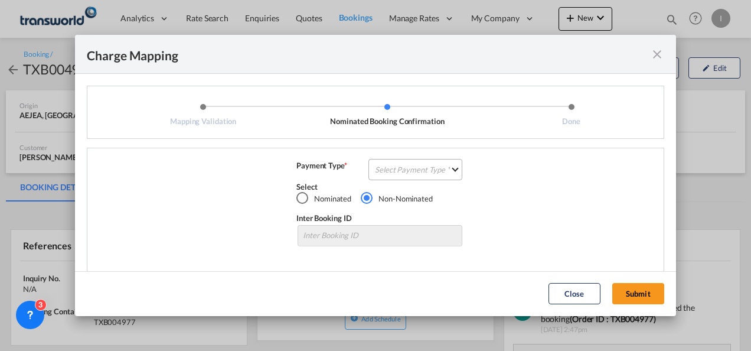
click at [401, 178] on md-select "Select Payment Type COLLECT PREPAID" at bounding box center [415, 169] width 94 height 21
click at [0, 0] on md-option "COLLECT" at bounding box center [0, 0] width 0 height 0
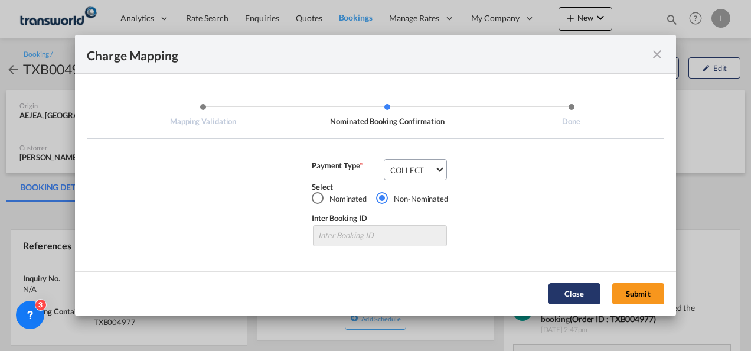
click at [622, 300] on button "Submit" at bounding box center [638, 293] width 52 height 21
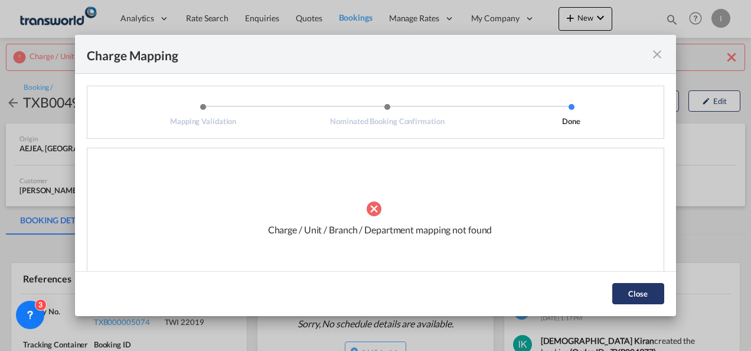
click at [637, 291] on button "Close" at bounding box center [638, 293] width 52 height 21
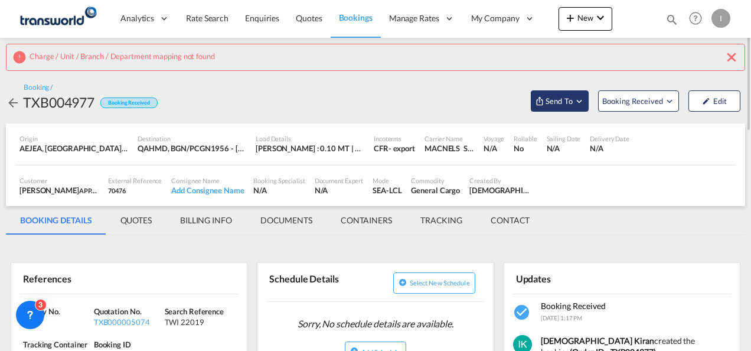
click at [573, 109] on button "Send To" at bounding box center [560, 100] width 58 height 21
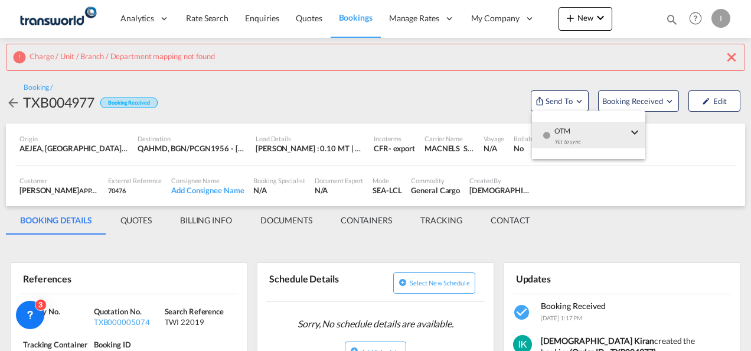
click at [567, 132] on span "OTM" at bounding box center [590, 127] width 73 height 11
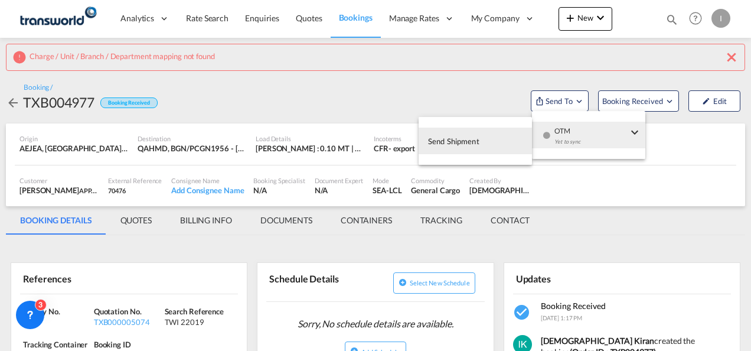
click at [438, 149] on span "Send Shipment" at bounding box center [453, 141] width 51 height 19
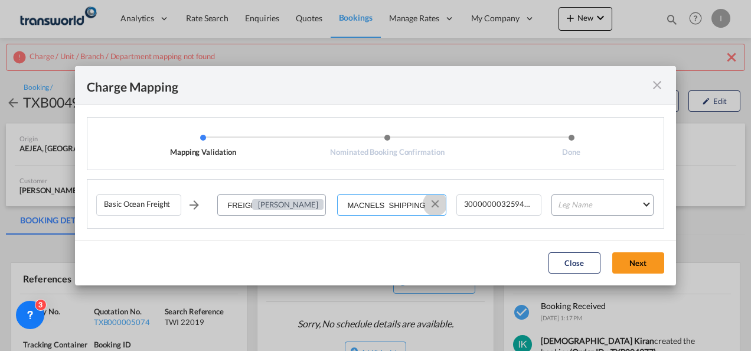
click at [437, 200] on md-icon "Clear Input" at bounding box center [435, 203] width 13 height 13
click at [402, 202] on input "Select Service Provider" at bounding box center [391, 205] width 107 height 21
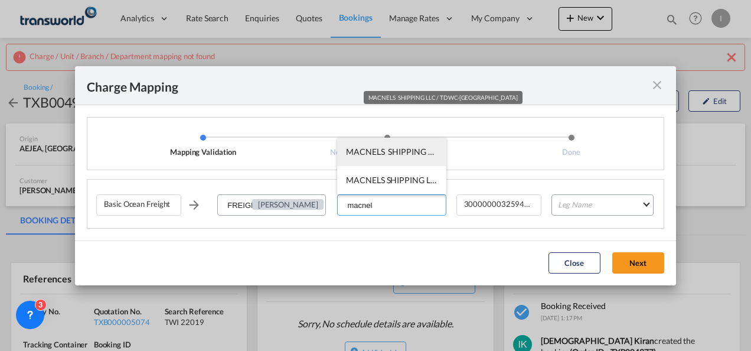
click at [398, 152] on span "MACNELS SHIPPING LLC / TDWC-[GEOGRAPHIC_DATA]" at bounding box center [452, 151] width 212 height 10
type input "MACNELS SHIPPING LLC / TDWC-[GEOGRAPHIC_DATA]"
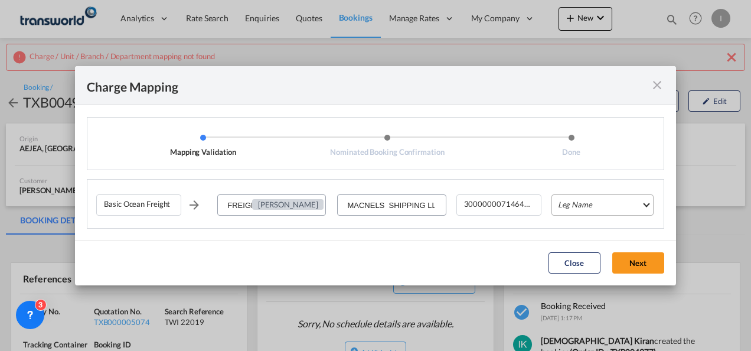
click at [595, 202] on md-select "Leg Name HANDLING ORIGIN VESSEL HANDLING DESTINATION OTHERS TL PICK UP CUSTOMS …" at bounding box center [602, 204] width 102 height 21
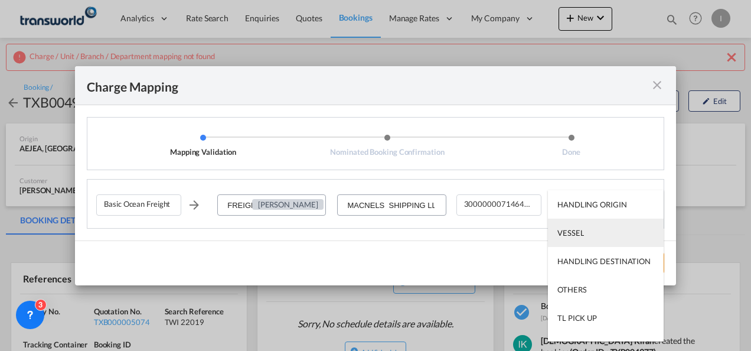
click at [590, 226] on md-option "VESSEL" at bounding box center [606, 232] width 116 height 28
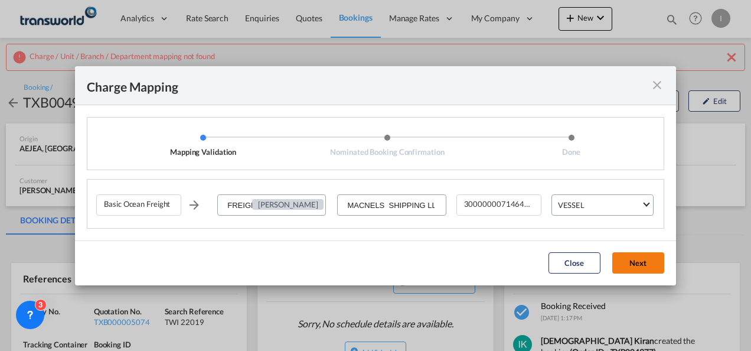
click at [625, 263] on button "Next" at bounding box center [638, 262] width 52 height 21
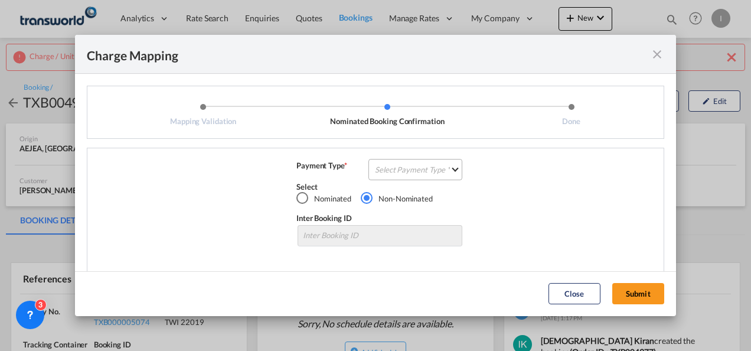
click at [388, 175] on md-select "Select Payment Type COLLECT PREPAID" at bounding box center [415, 169] width 94 height 21
click at [388, 175] on md-option "COLLECT" at bounding box center [414, 169] width 104 height 28
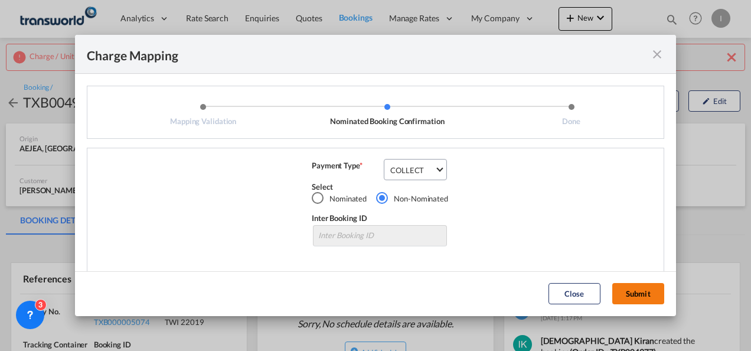
click at [619, 293] on button "Submit" at bounding box center [638, 293] width 52 height 21
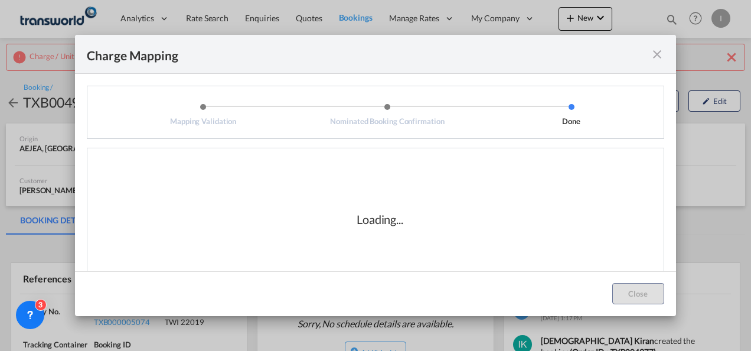
click at [462, 258] on div "Loading..." at bounding box center [379, 219] width 567 height 118
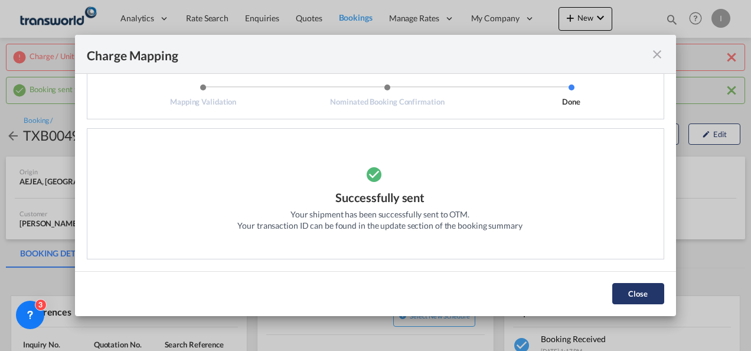
click at [621, 295] on button "Close" at bounding box center [638, 293] width 52 height 21
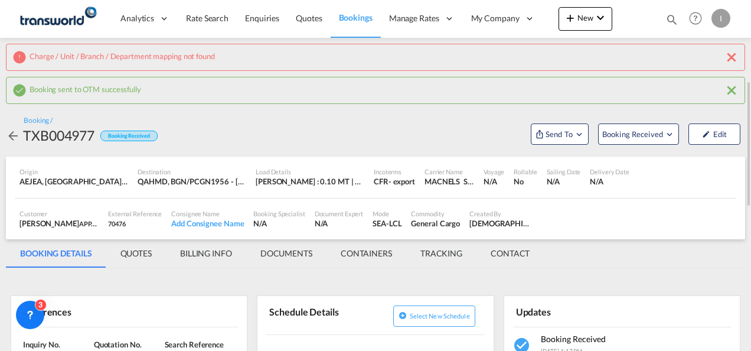
scroll to position [59, 0]
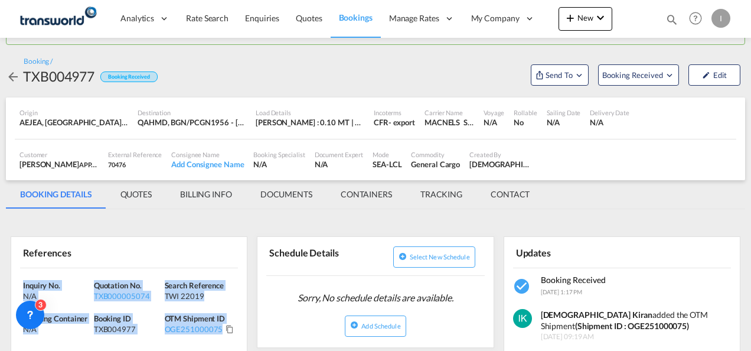
drag, startPoint x: 237, startPoint y: 338, endPoint x: -2, endPoint y: 275, distance: 247.9
click at [0, 275] on html "Analytics Reports Dashboard Rate Search Enquiries Quotes" at bounding box center [375, 175] width 751 height 351
copy div "Inquiry No. N/A Quotation No. TXB000005074 Search Reference TWI 22019 Tracking …"
